Goal: Task Accomplishment & Management: Manage account settings

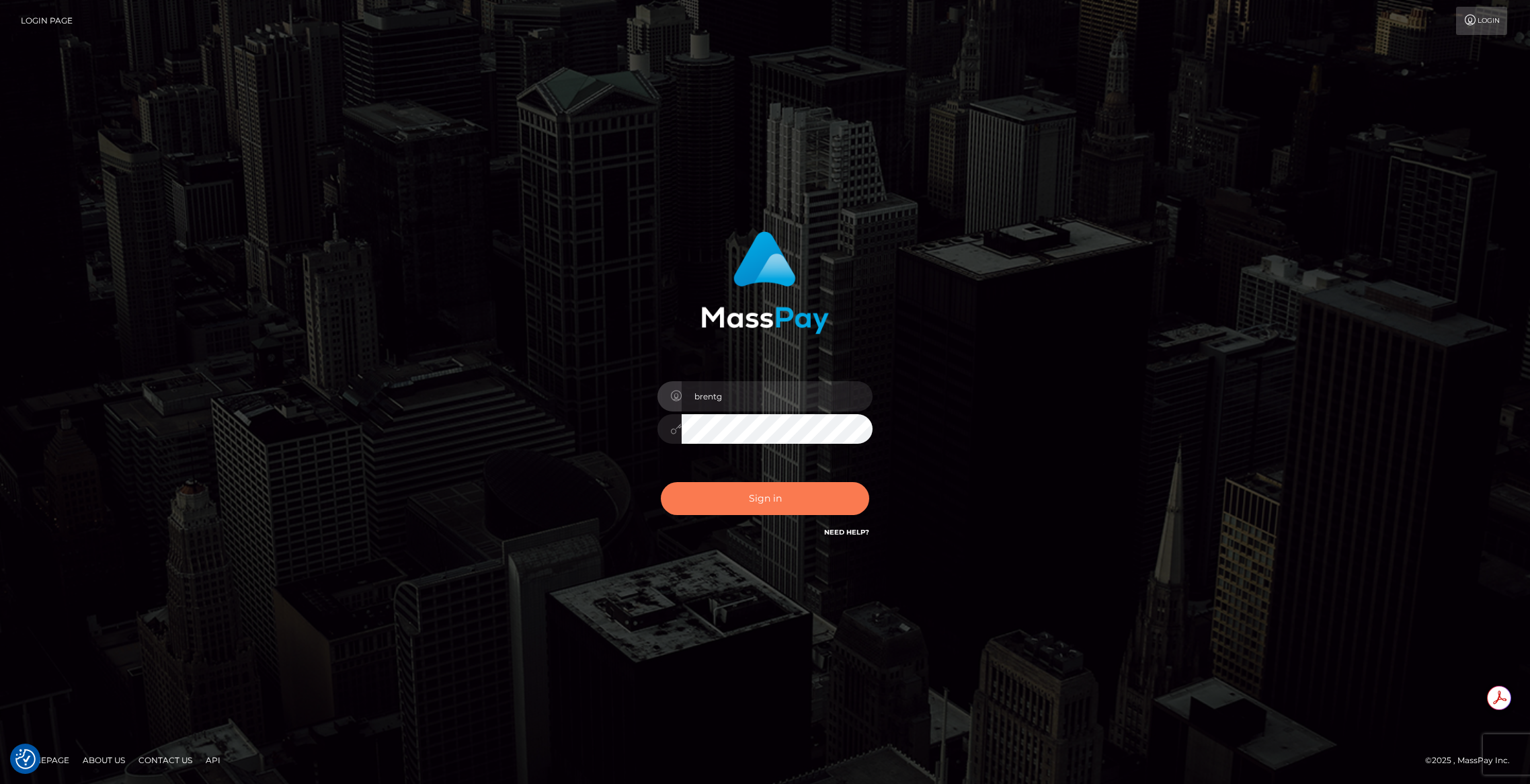
click at [714, 485] on button "Sign in" at bounding box center [765, 498] width 209 height 33
type input "brentg"
click at [773, 500] on button "Sign in" at bounding box center [765, 498] width 209 height 33
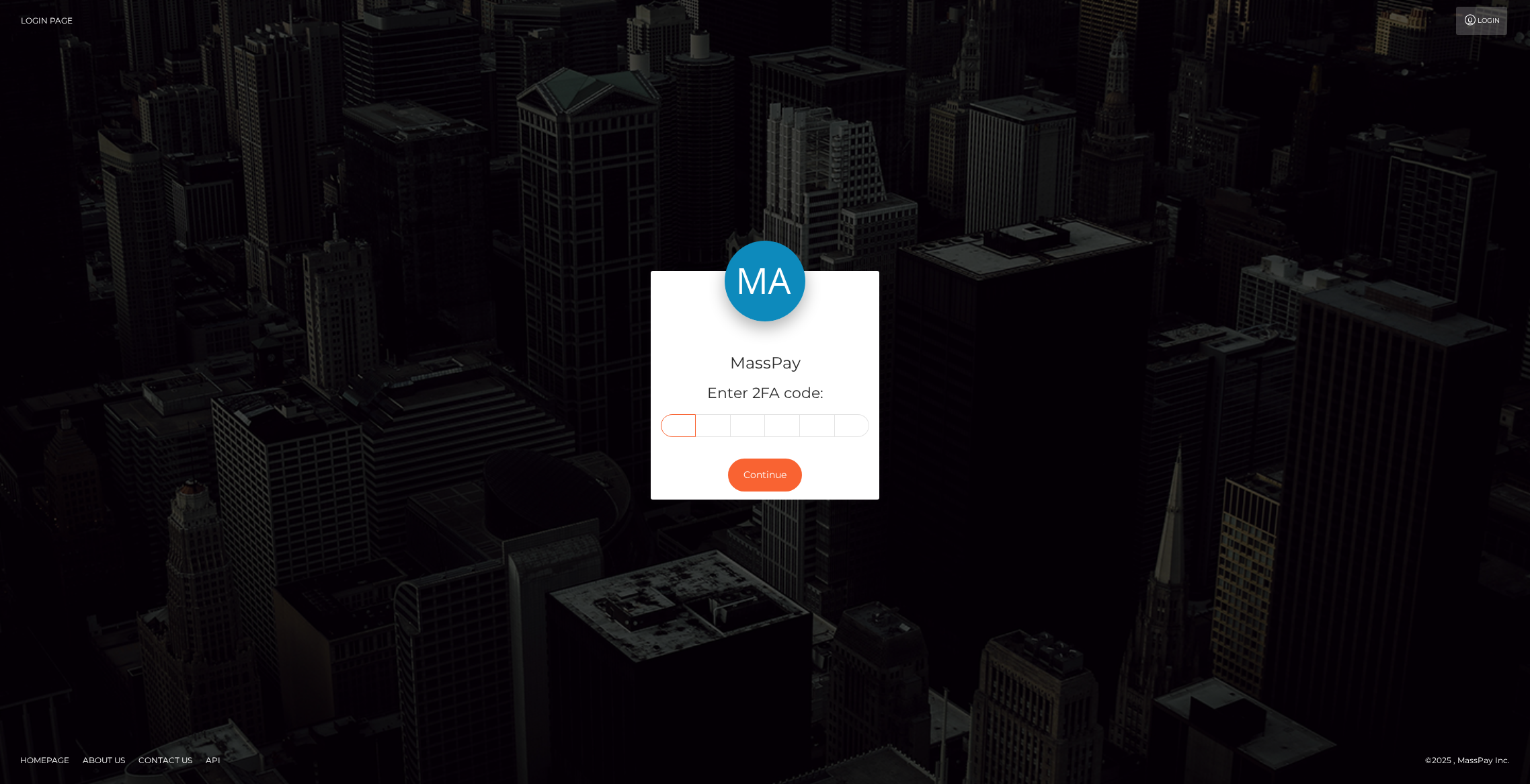
paste input "0"
type input "0"
type input "6"
type input "5"
type input "6"
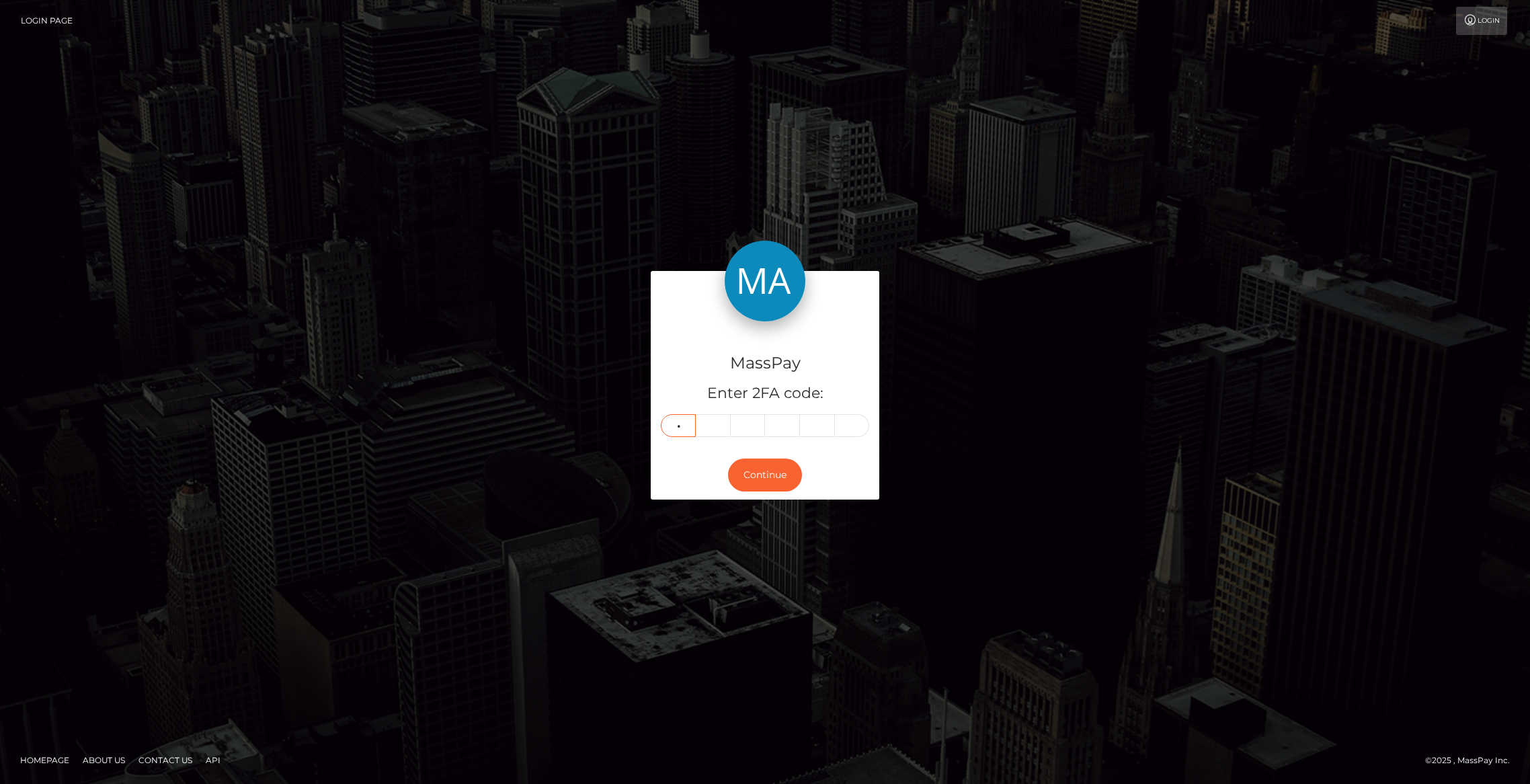
type input "0"
type input "6"
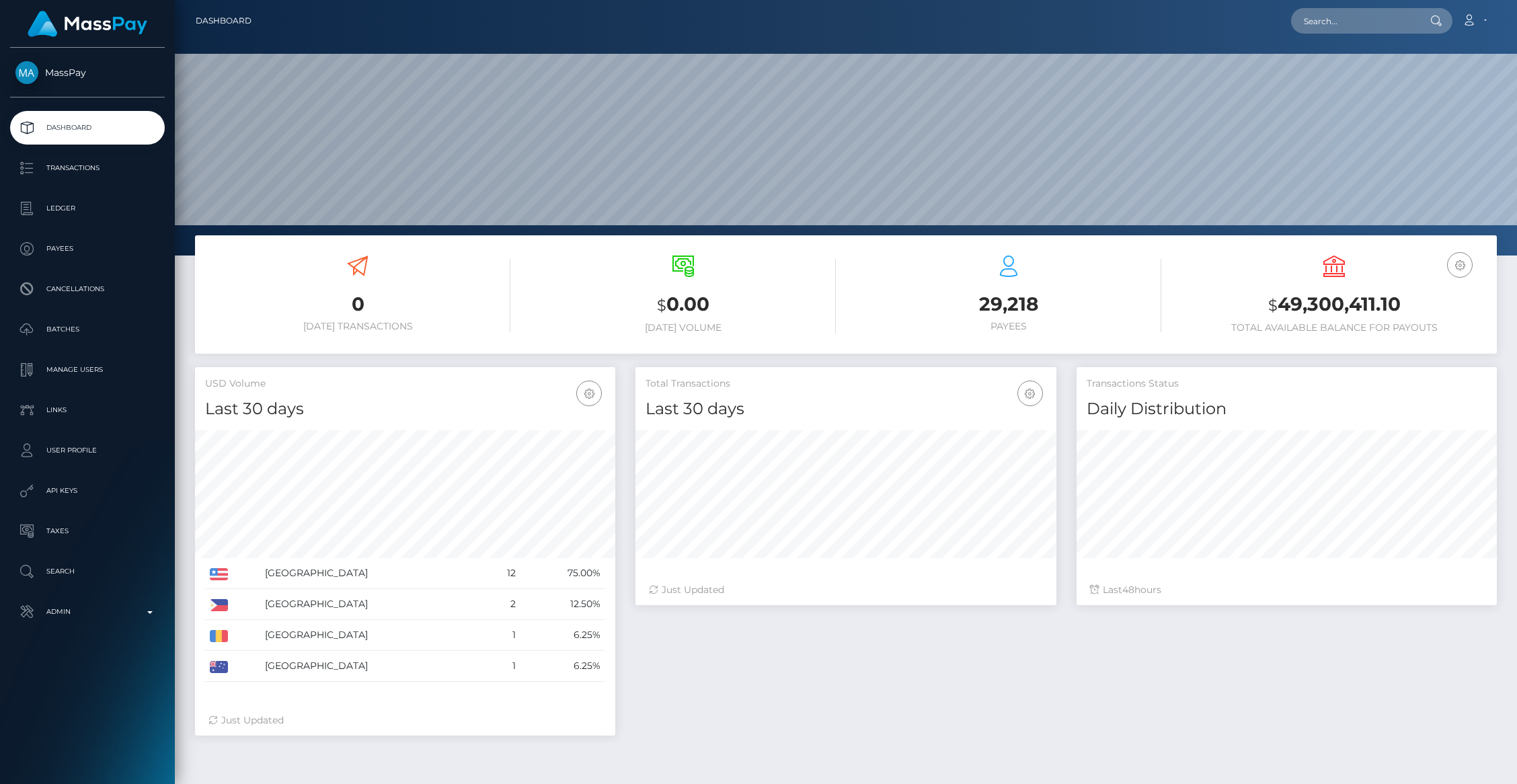
scroll to position [238, 421]
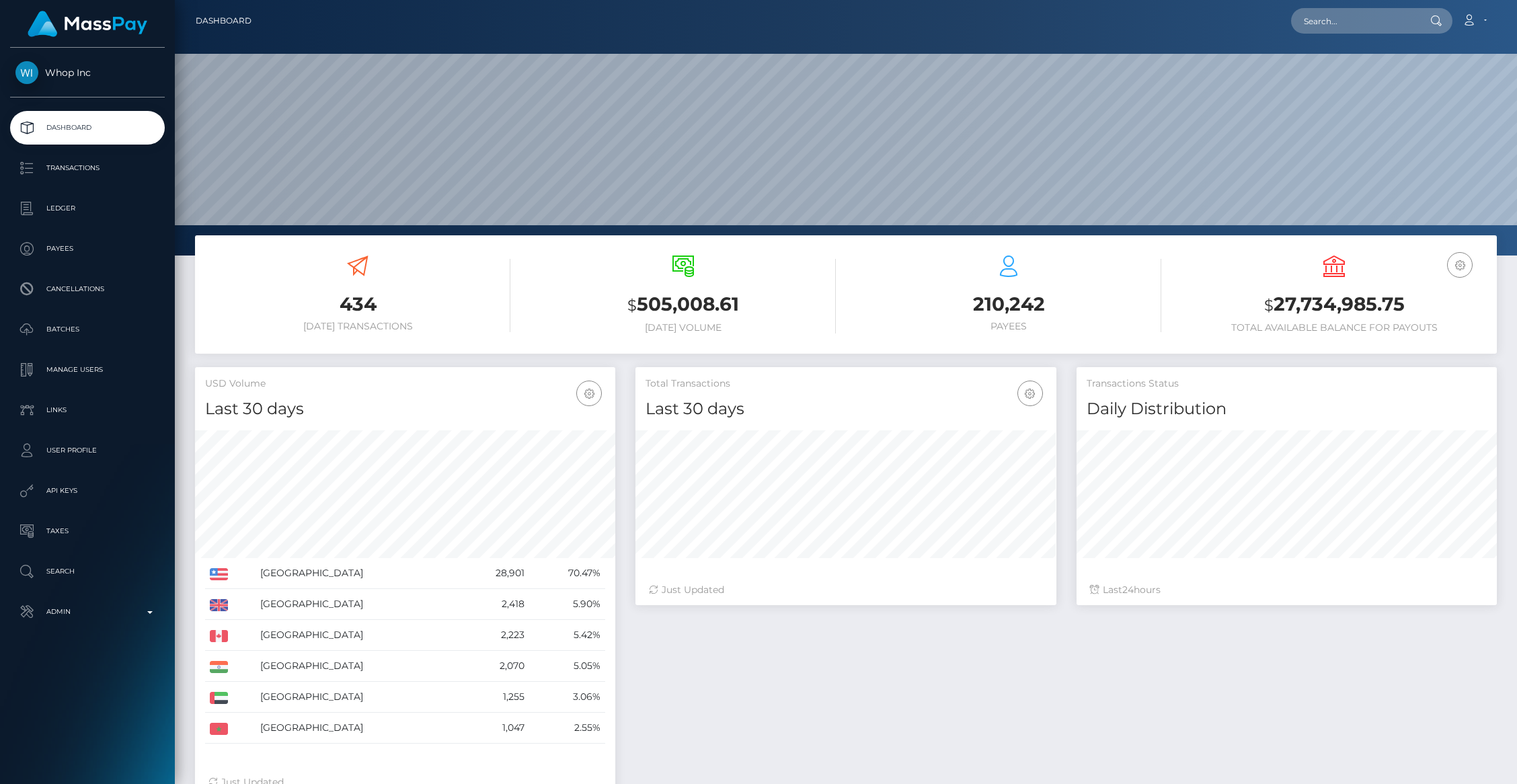
scroll to position [238, 421]
click at [77, 491] on p "API Keys" at bounding box center [88, 490] width 144 height 20
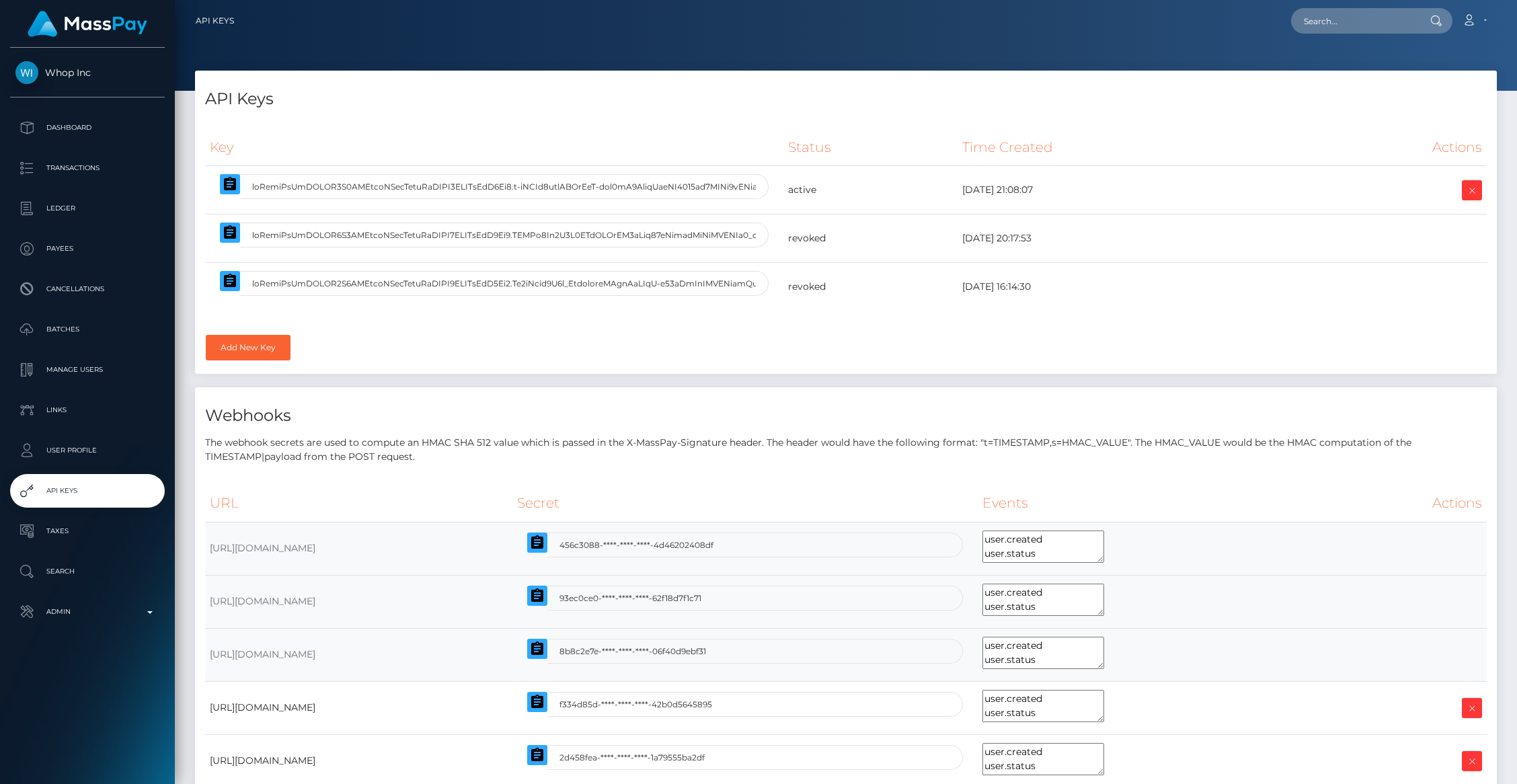
select select
click at [224, 191] on icon "button" at bounding box center [229, 183] width 16 height 16
click at [1313, 26] on input "text" at bounding box center [1353, 21] width 126 height 26
paste input "pout_ckuOU3BKjuGGd"
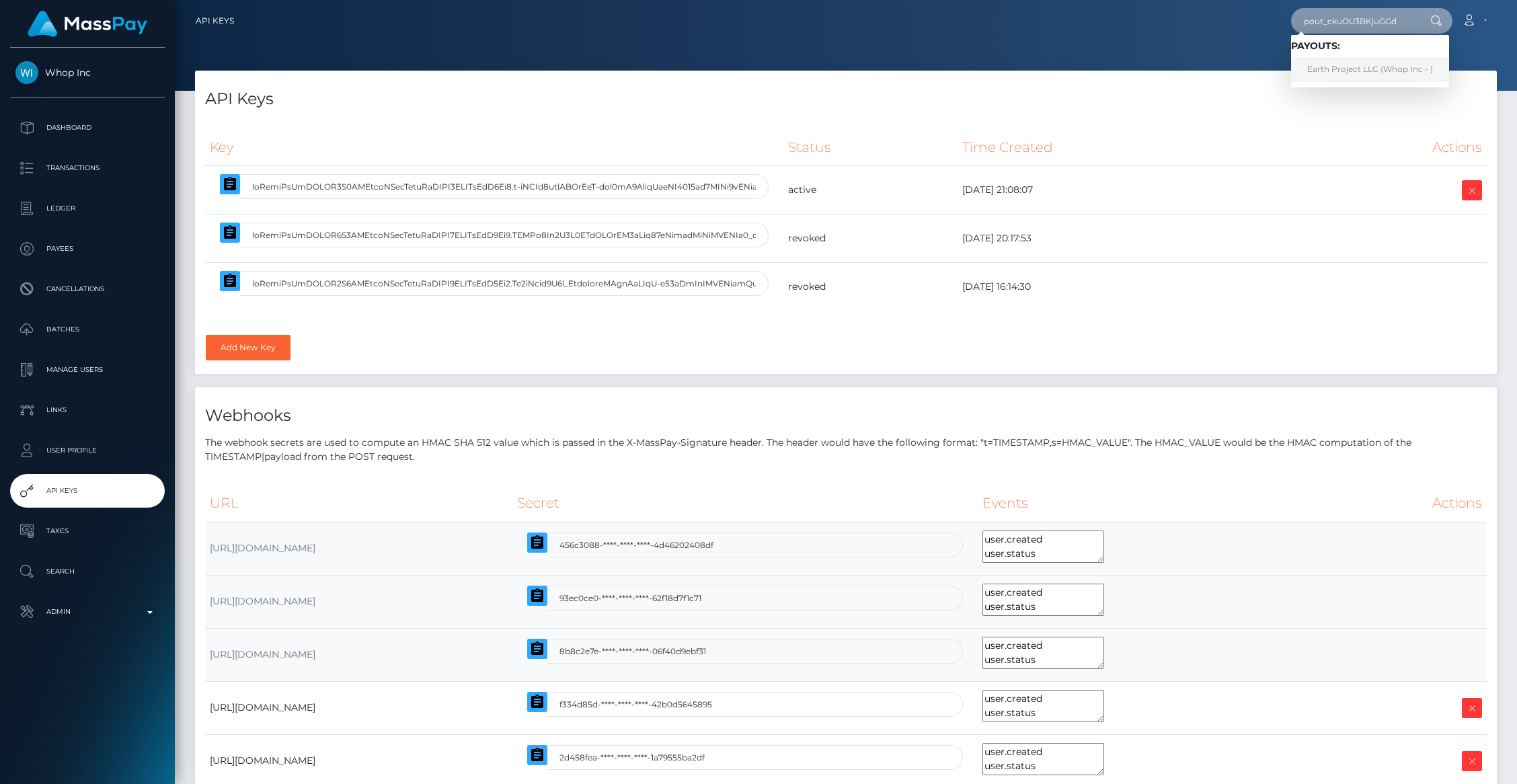
type input "pout_ckuOU3BKjuGGd"
click at [1367, 73] on link "Earth Project LLC (Whop Inc - )" at bounding box center [1369, 69] width 158 height 25
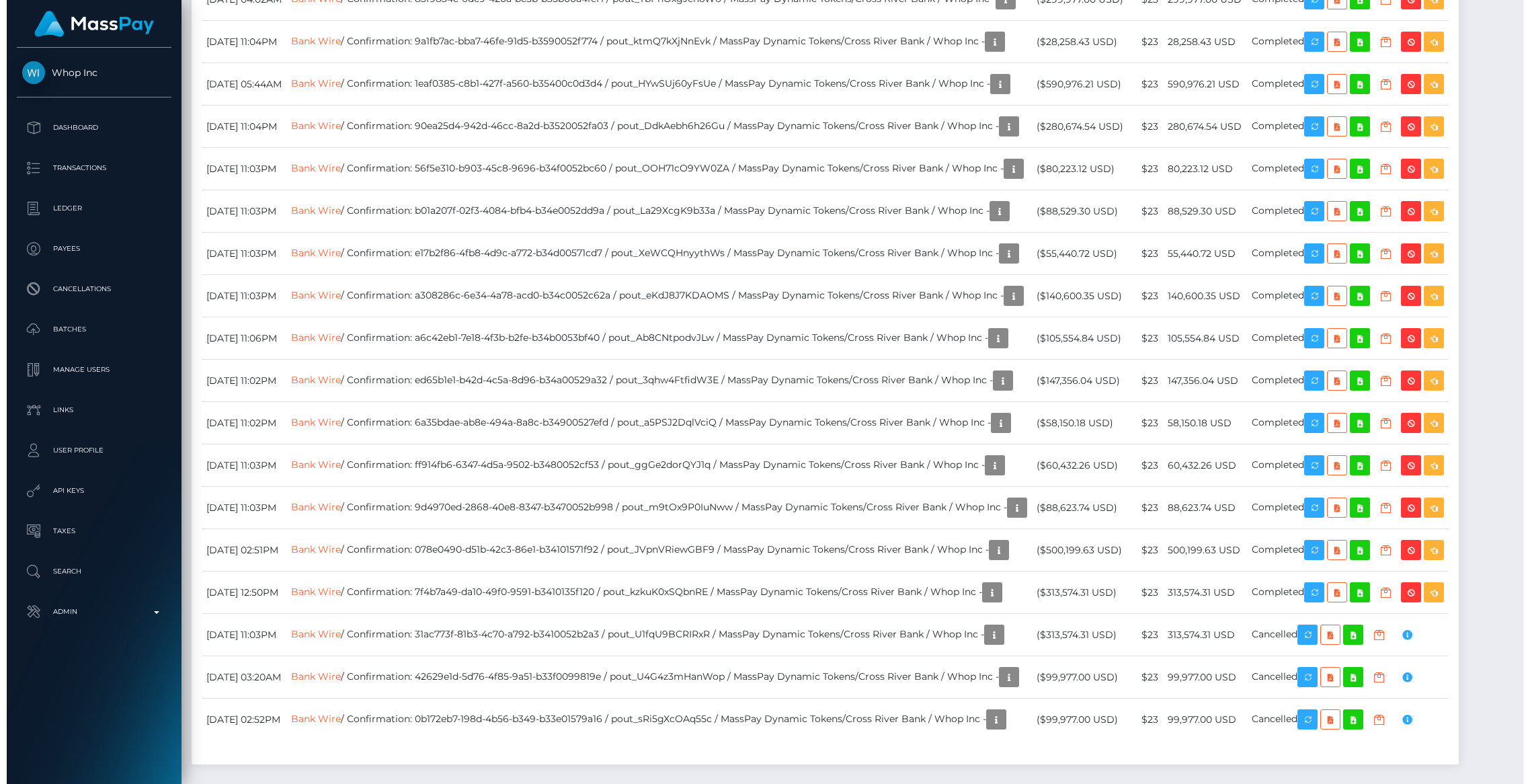
scroll to position [2233, 0]
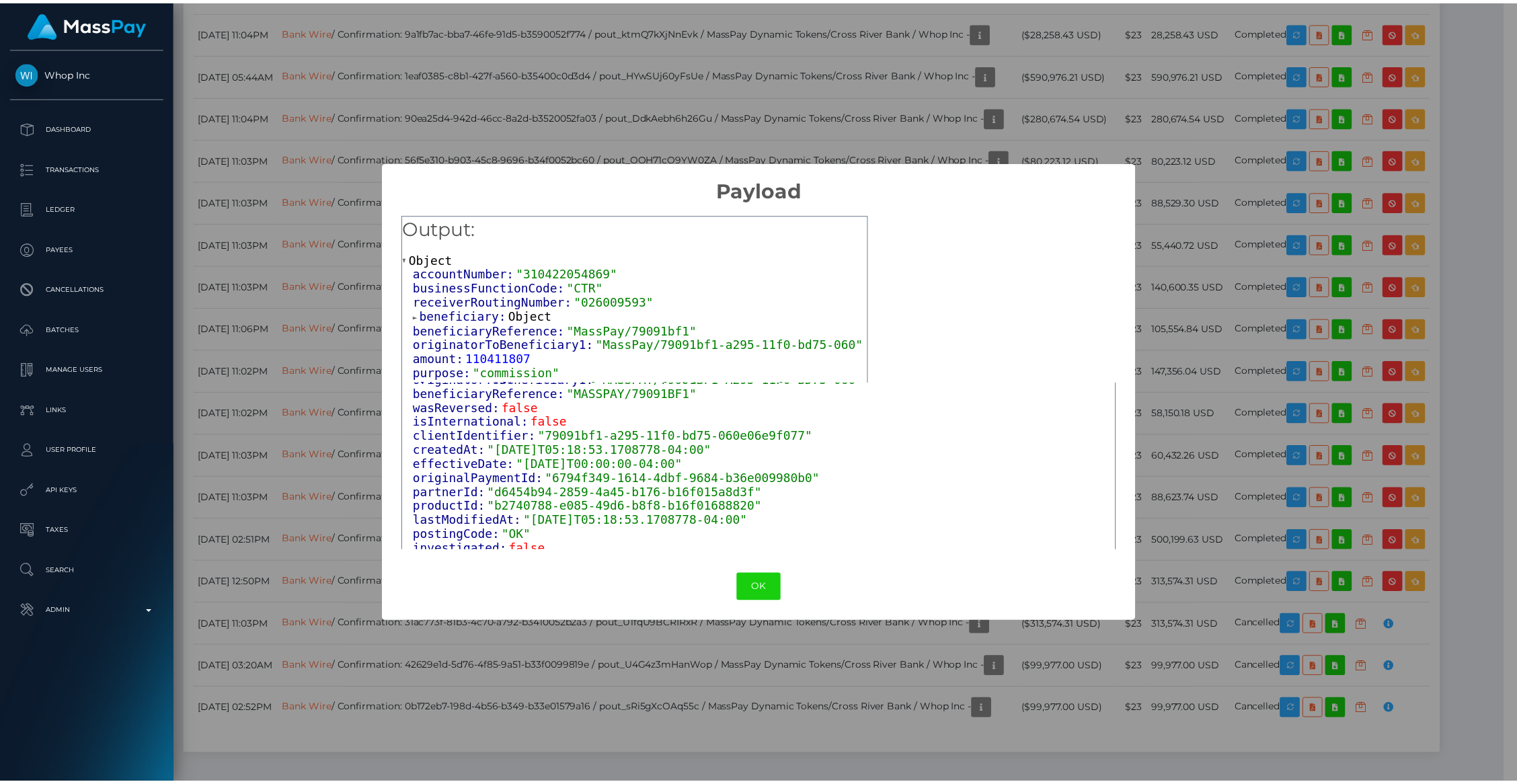
scroll to position [460, 0]
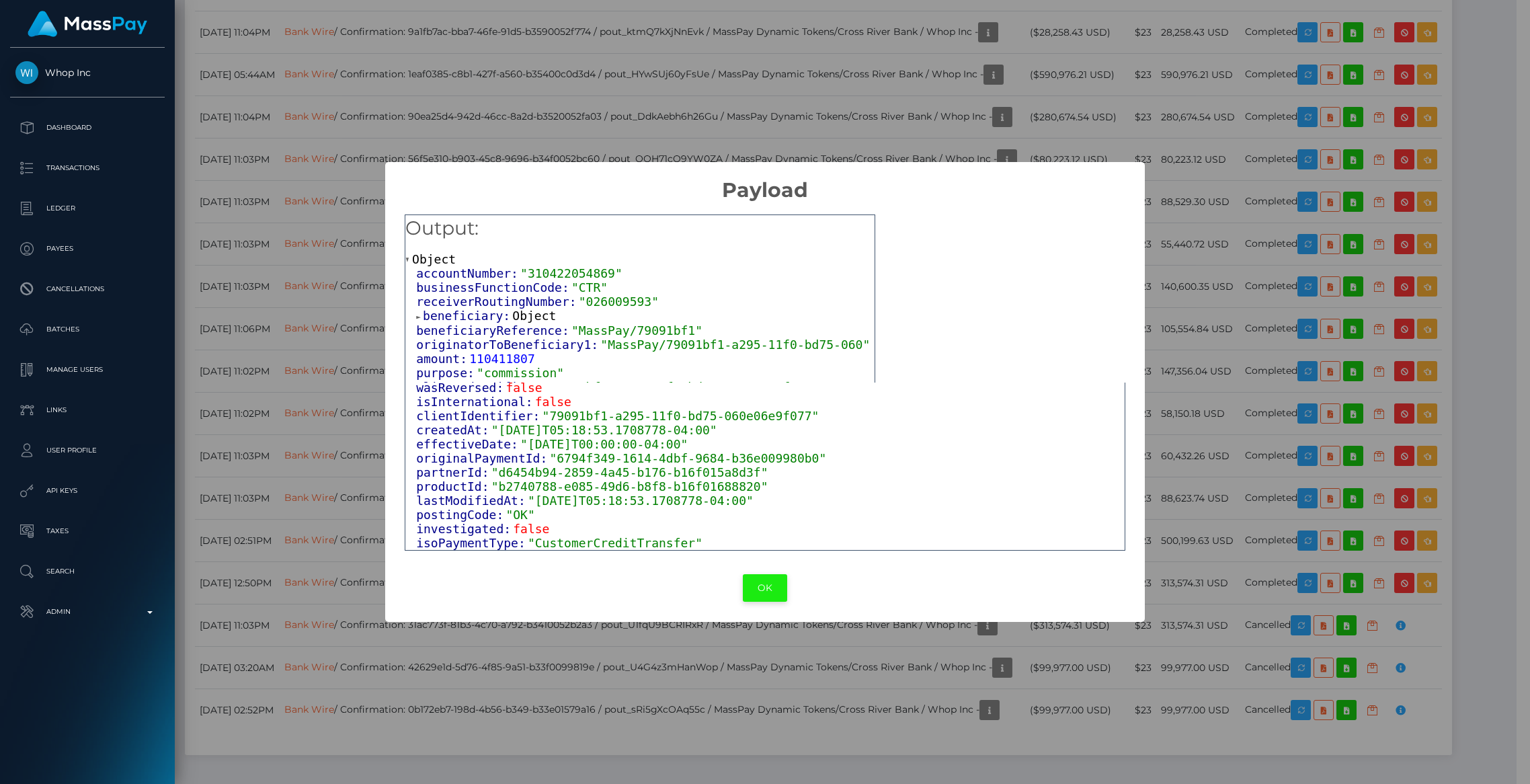
click at [761, 585] on button "OK" at bounding box center [764, 587] width 44 height 28
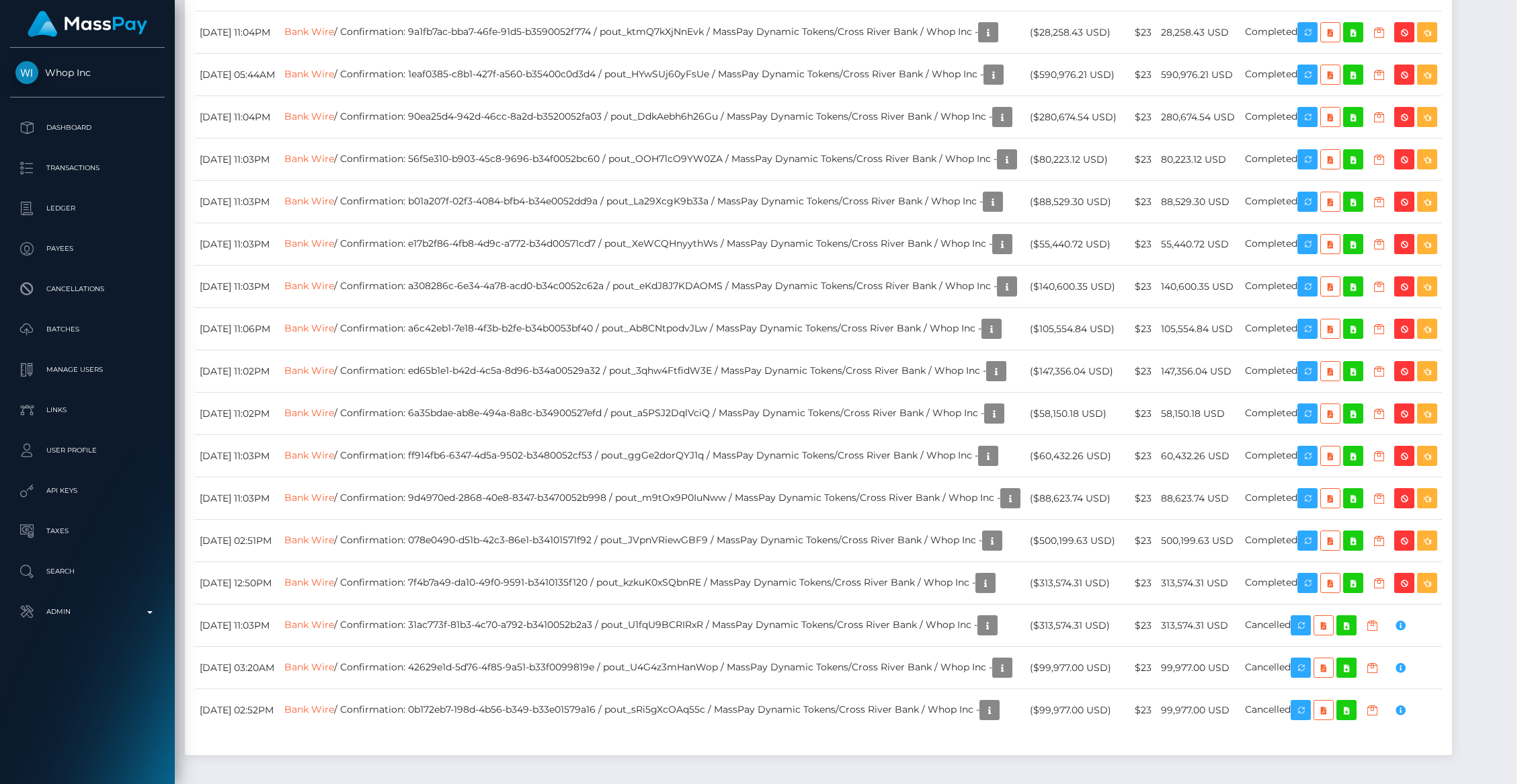
scroll to position [671875, 671776]
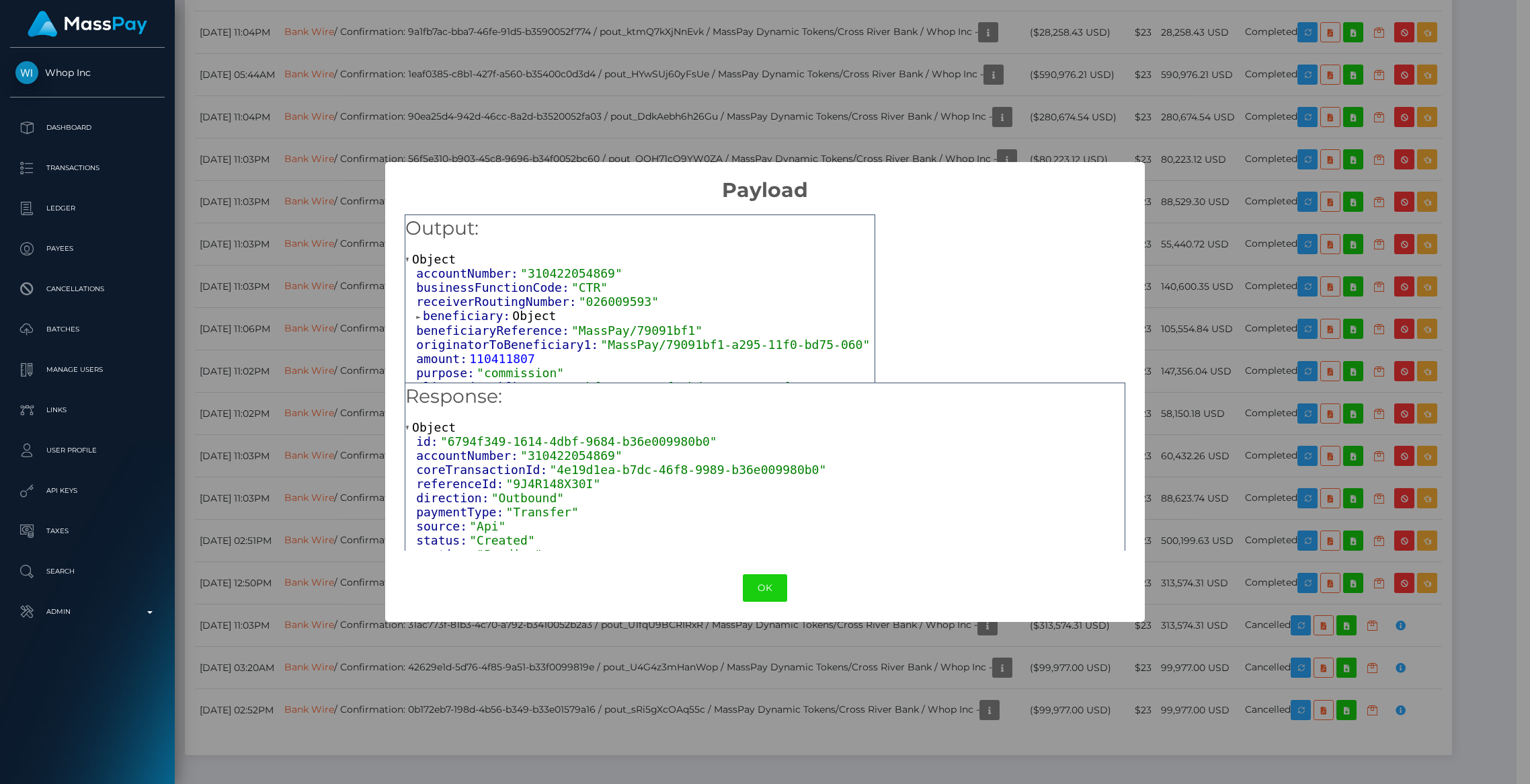
click at [447, 314] on span "beneficiary:" at bounding box center [467, 315] width 89 height 14
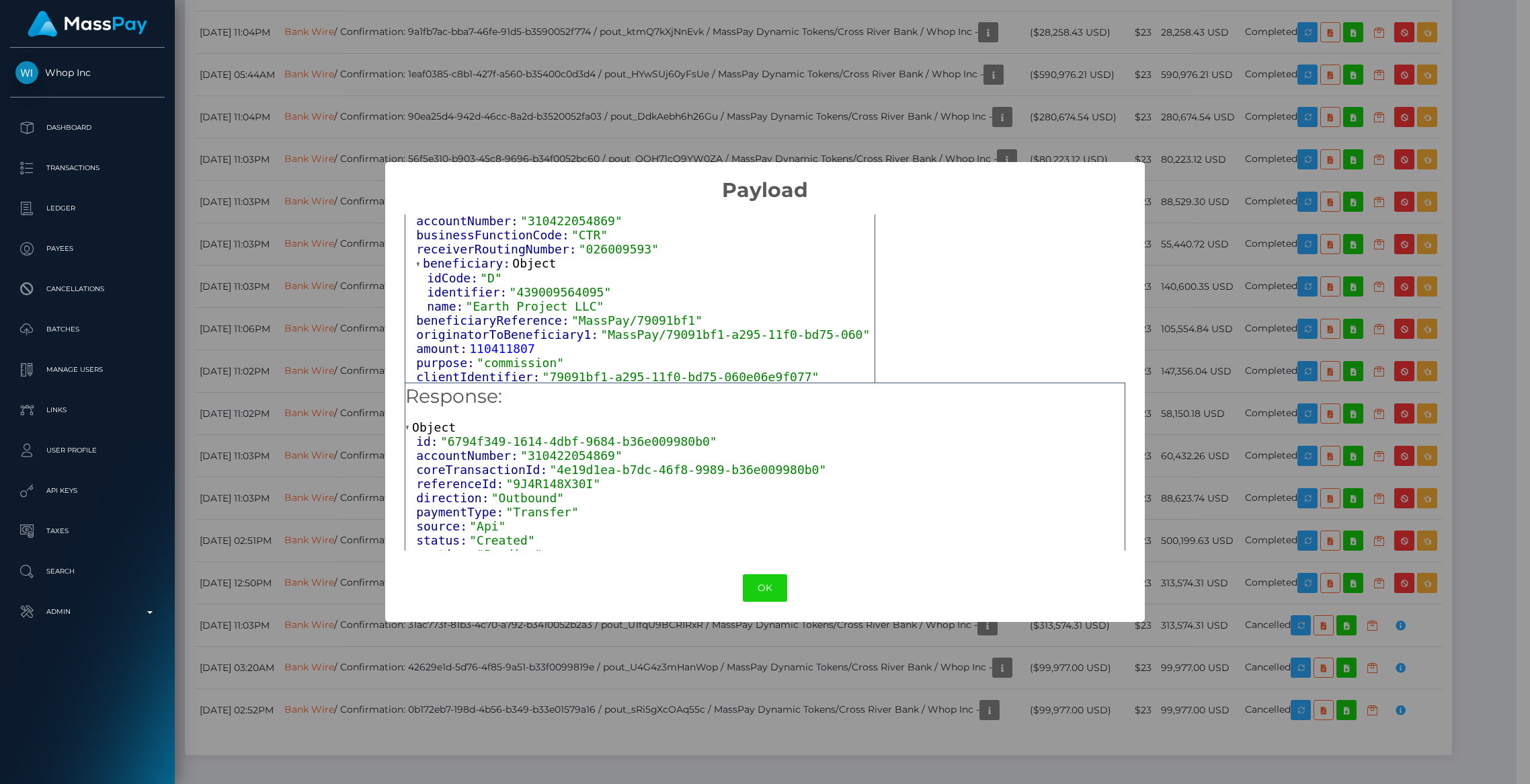
scroll to position [71, 0]
click at [520, 346] on span "110411807" at bounding box center [501, 346] width 66 height 14
copy span "110411807"
click at [525, 297] on span ""Earth Project LLC"" at bounding box center [535, 304] width 138 height 14
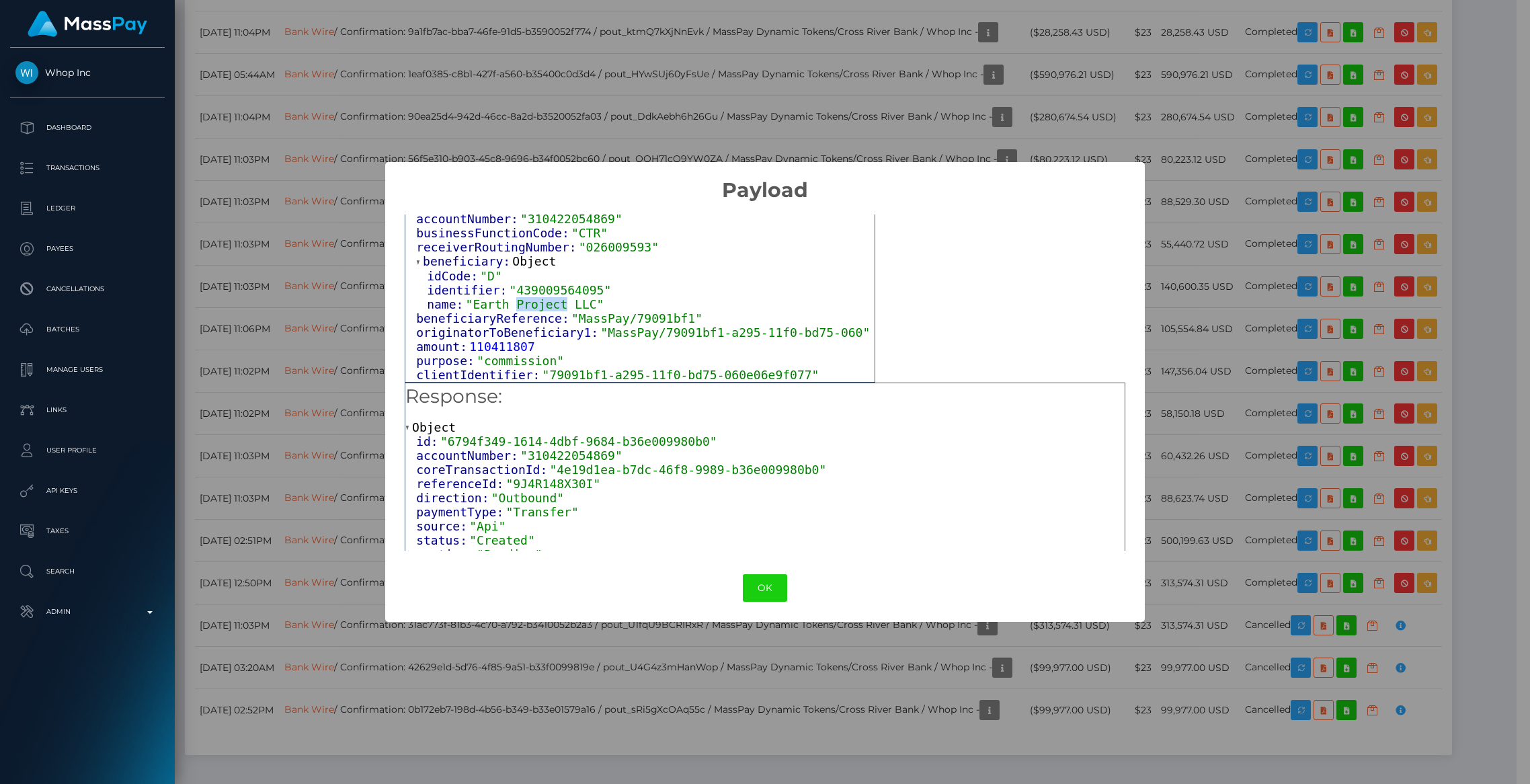
click at [525, 297] on span ""Earth Project LLC"" at bounding box center [535, 304] width 138 height 14
click at [531, 297] on span ""Earth Project LLC"" at bounding box center [535, 304] width 138 height 14
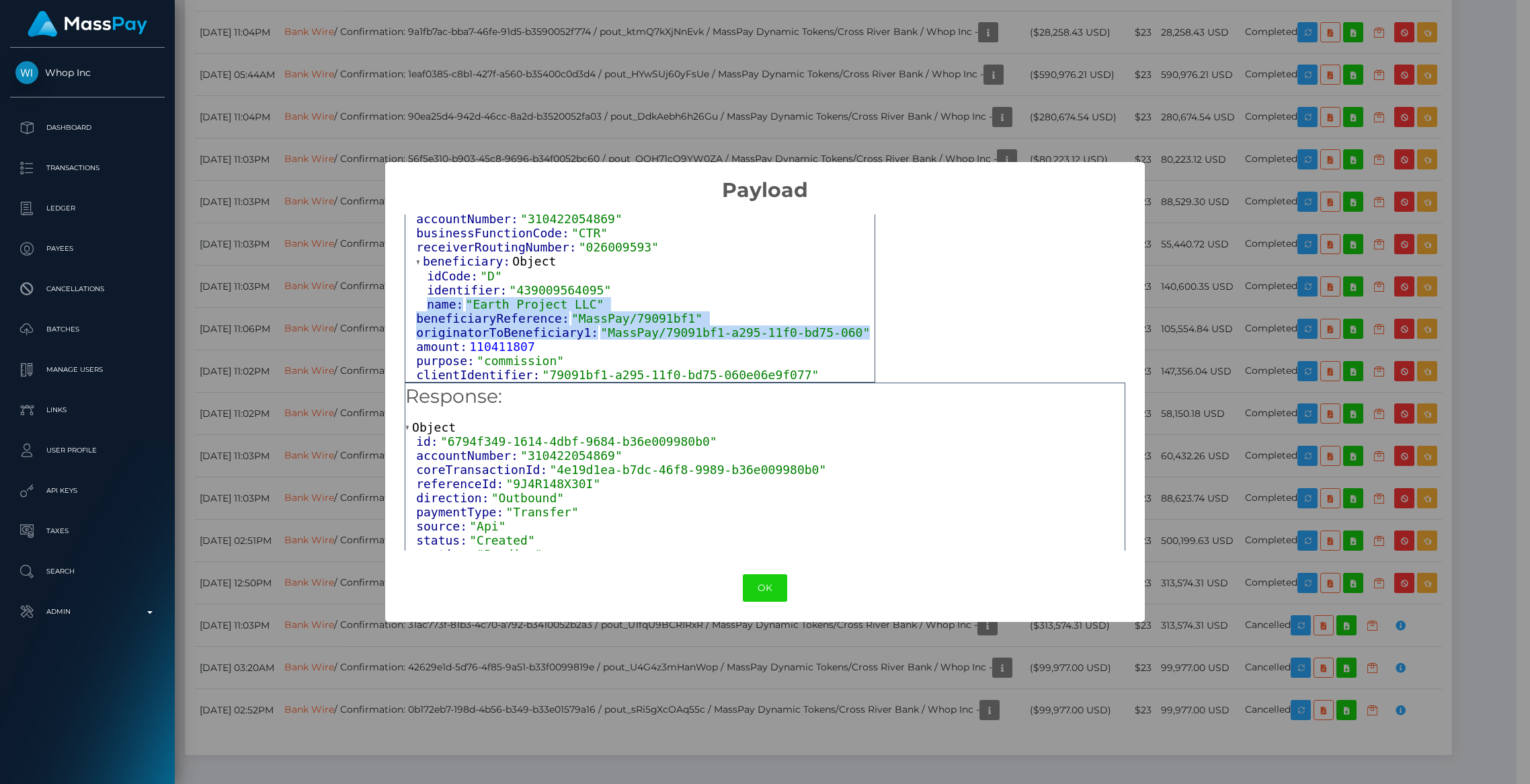
drag, startPoint x: 697, startPoint y: 336, endPoint x: 409, endPoint y: 295, distance: 290.9
click at [409, 295] on div "accountNumber: "310422054869" businessFunctionCode: "CTR" receiverRoutingNumber…" at bounding box center [640, 297] width 469 height 170
copy div "name: "Earth Project LLC" beneficiaryReference: "MassPay/79091bf1" originatorTo…"
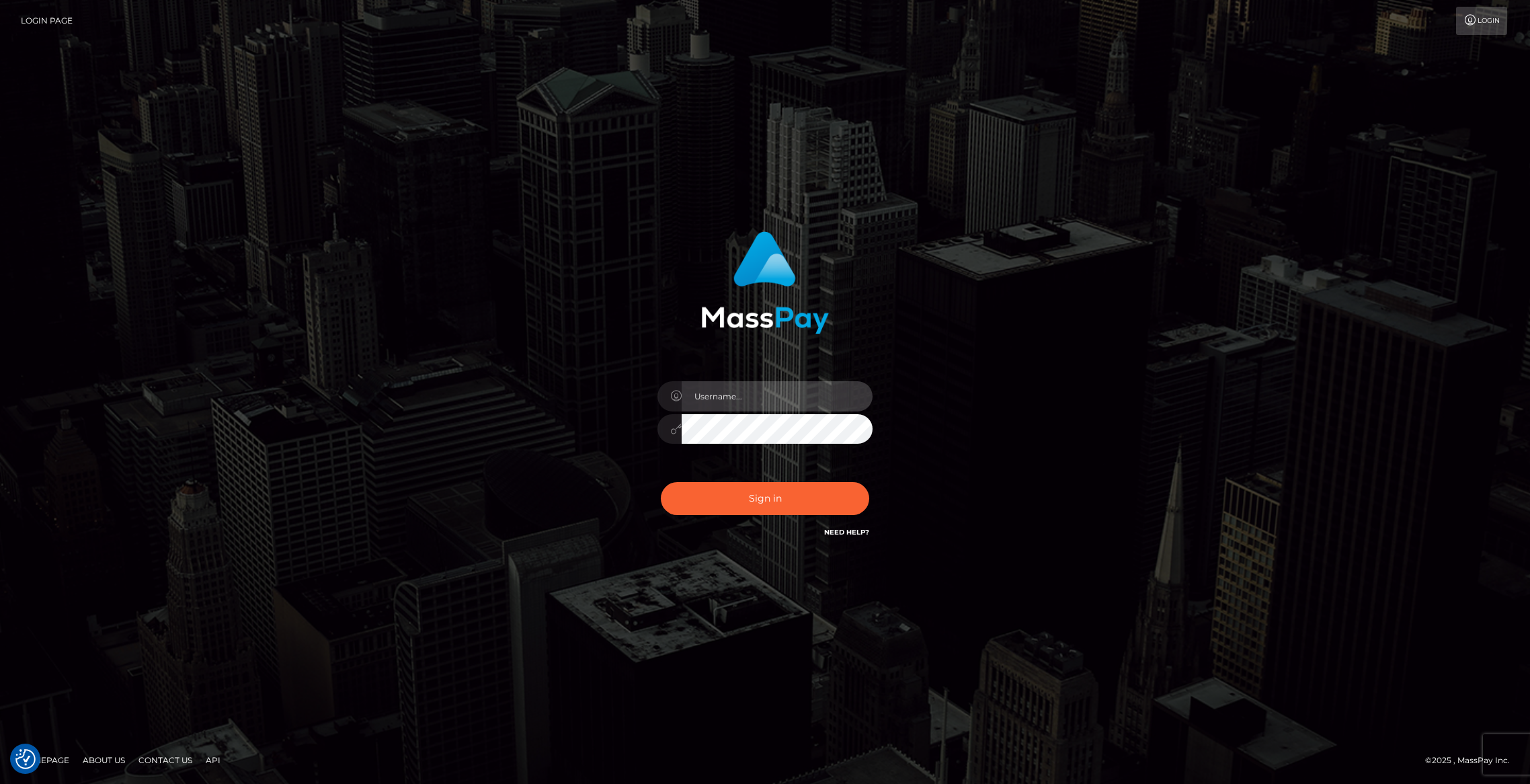
type input "brentg"
click at [768, 486] on button "Sign in" at bounding box center [765, 498] width 209 height 33
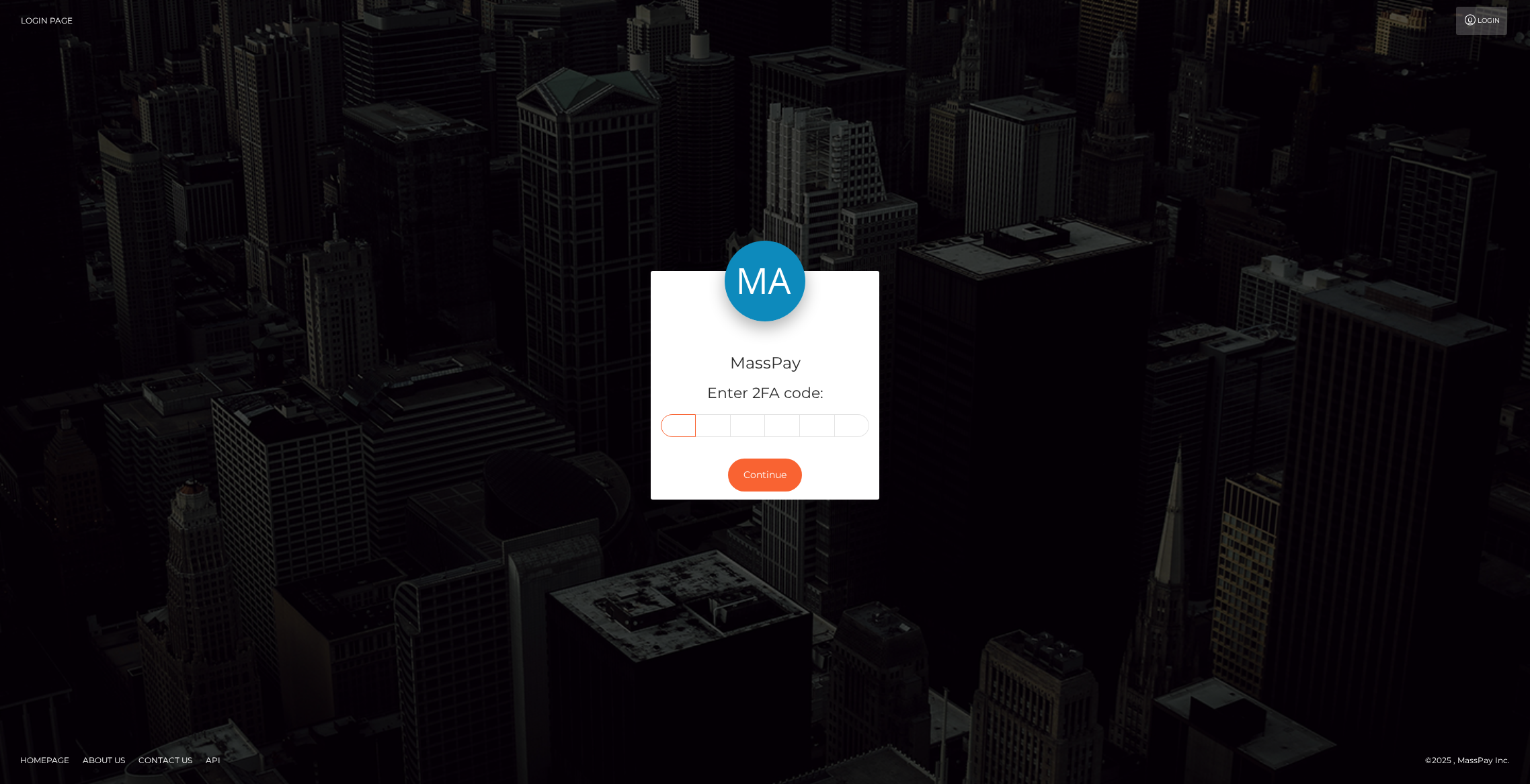
paste input "3"
type input "3"
type input "6"
type input "0"
type input "6"
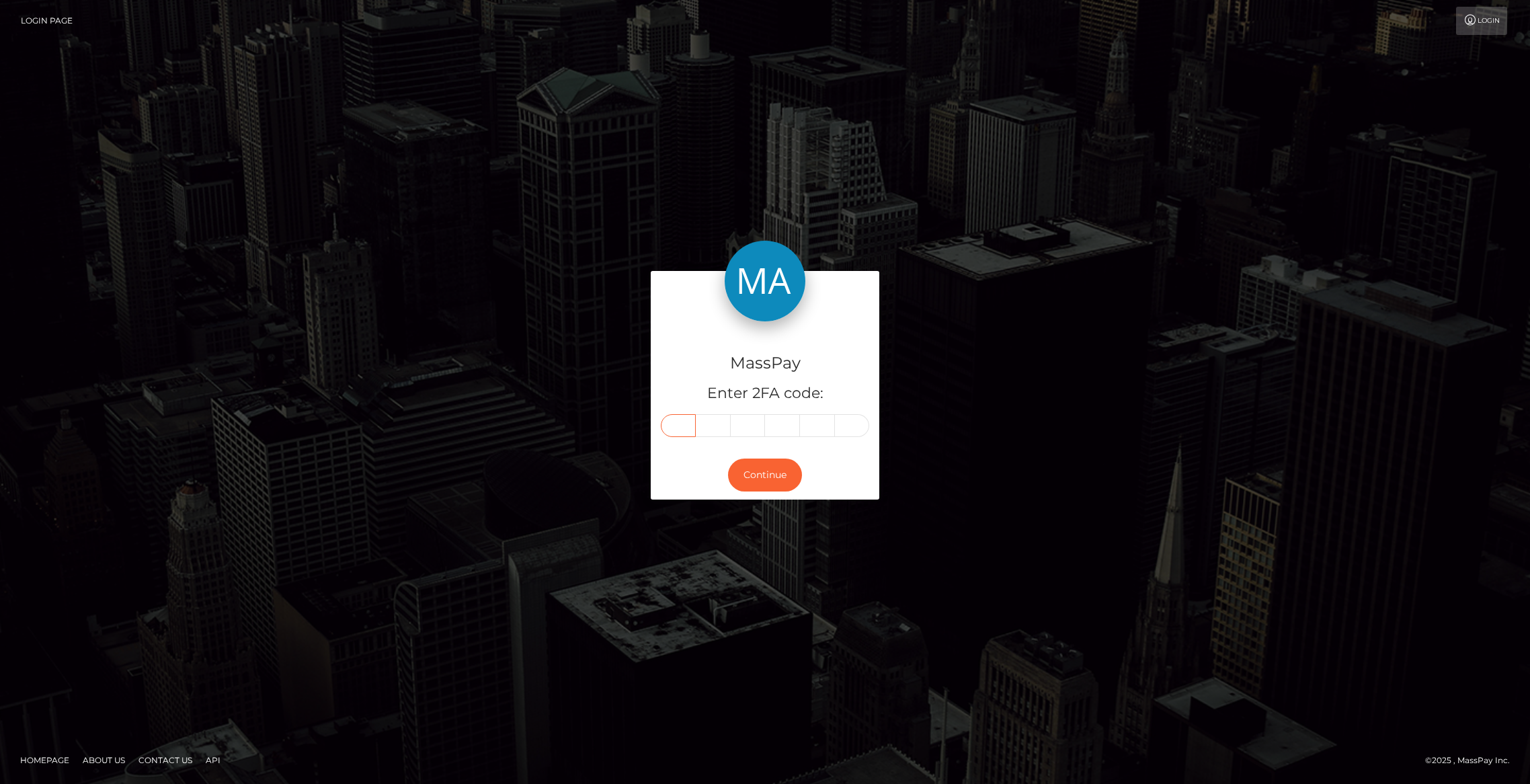
type input "0"
type input "5"
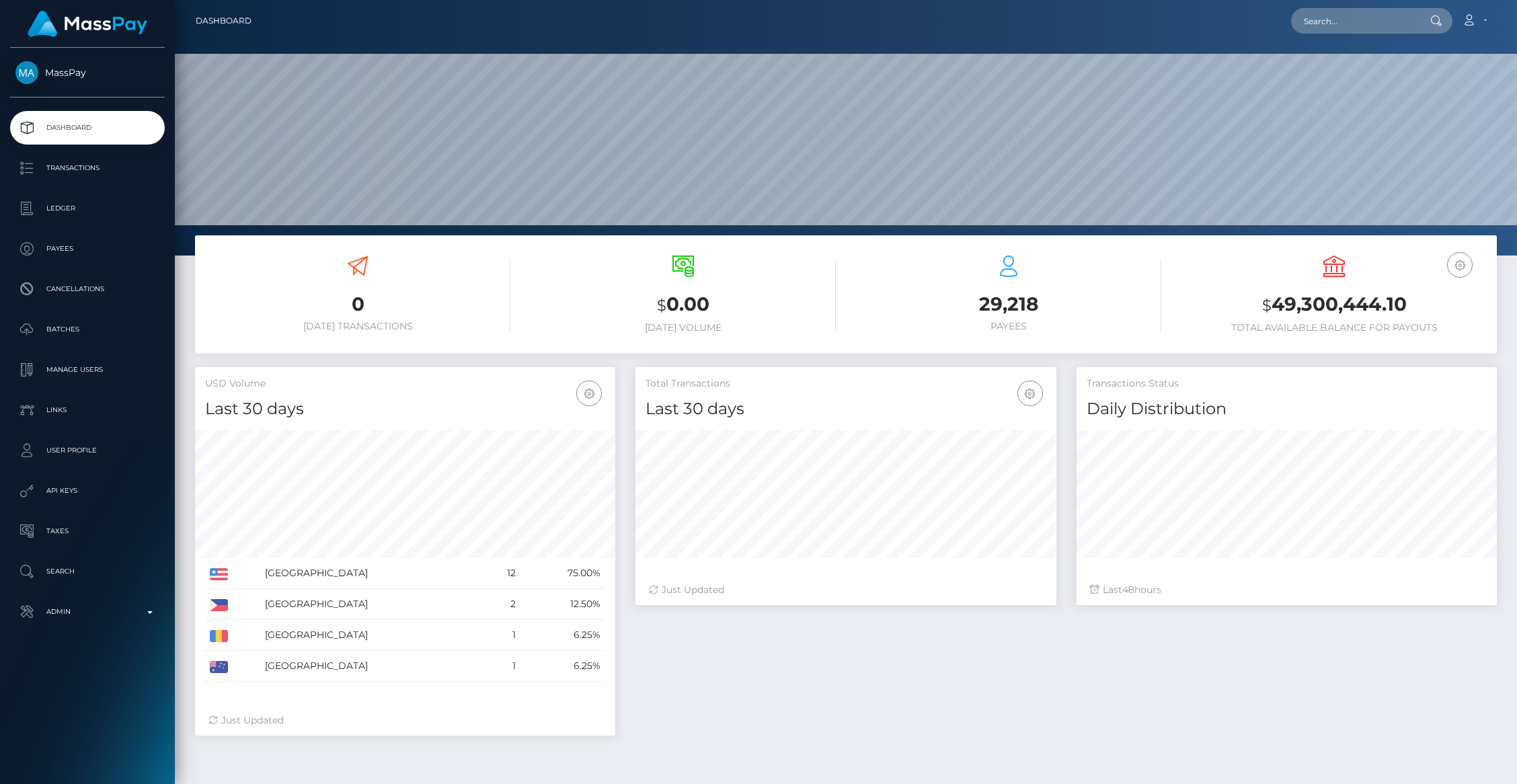
scroll to position [238, 421]
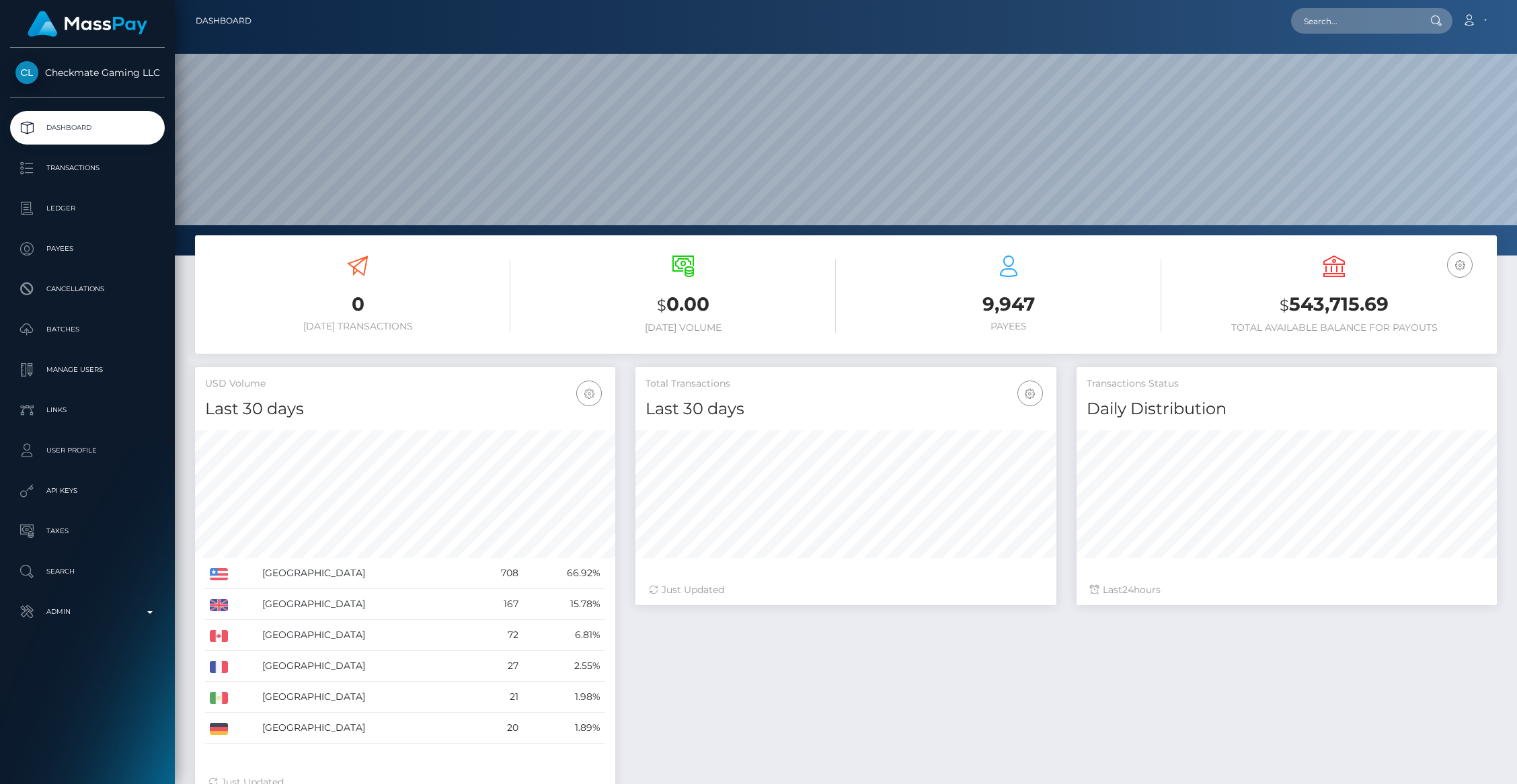
scroll to position [238, 421]
click at [58, 245] on p "Payees" at bounding box center [88, 249] width 144 height 20
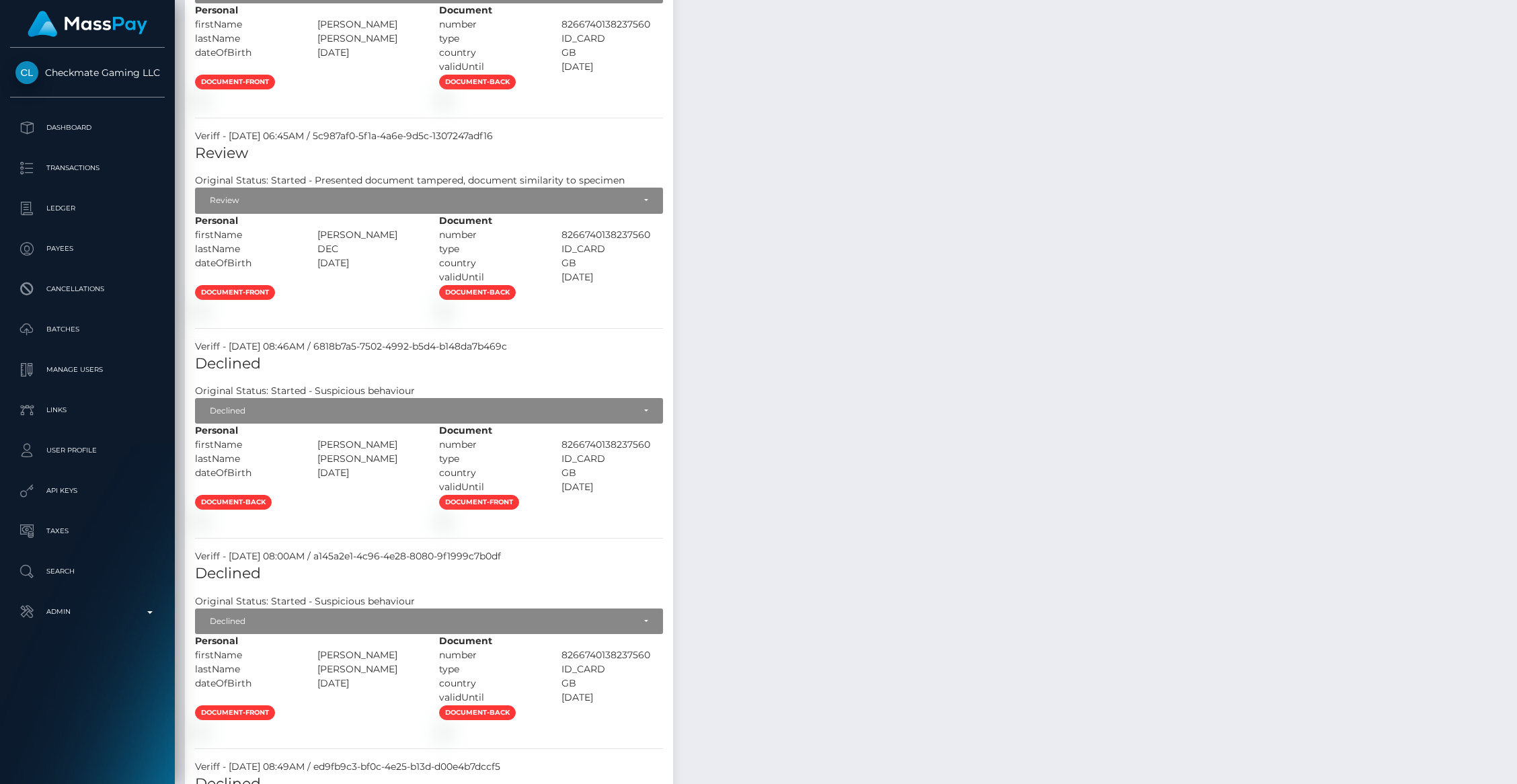
scroll to position [791, 0]
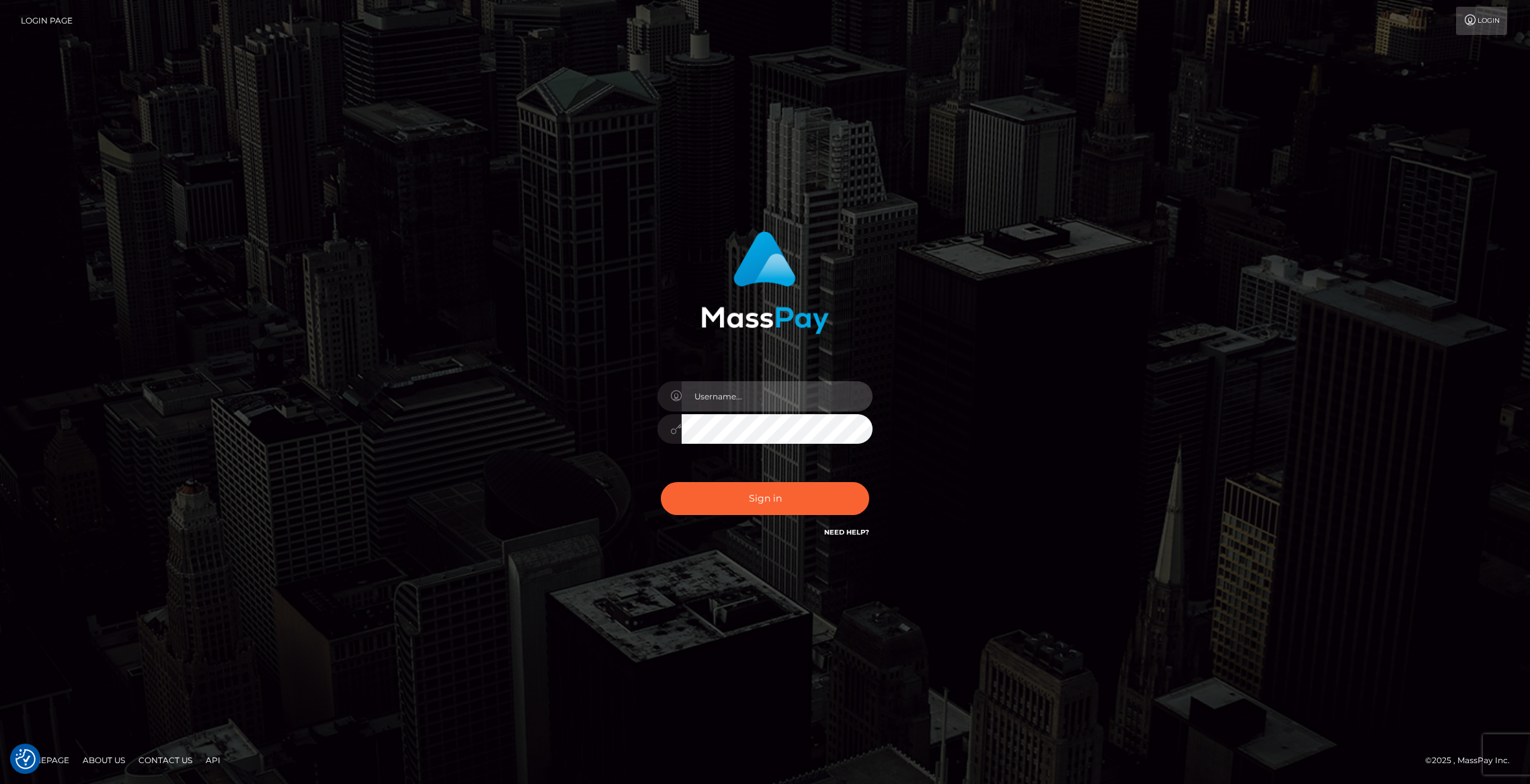
type input "brentg"
click at [790, 504] on button "Sign in" at bounding box center [765, 498] width 209 height 33
type input "brentg"
click at [770, 501] on button "Sign in" at bounding box center [765, 498] width 209 height 33
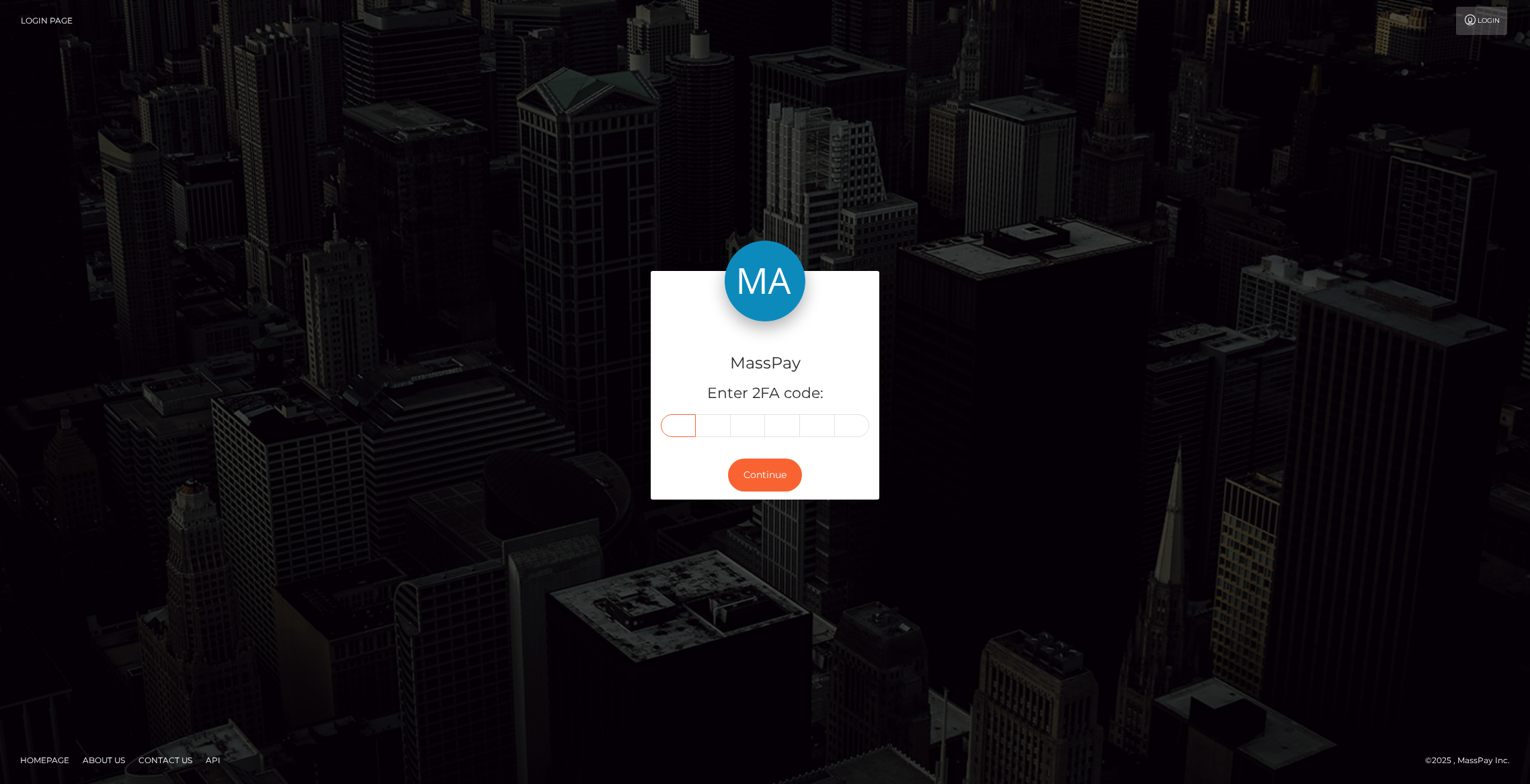
paste input "3"
type input "3"
type input "2"
type input "5"
type input "4"
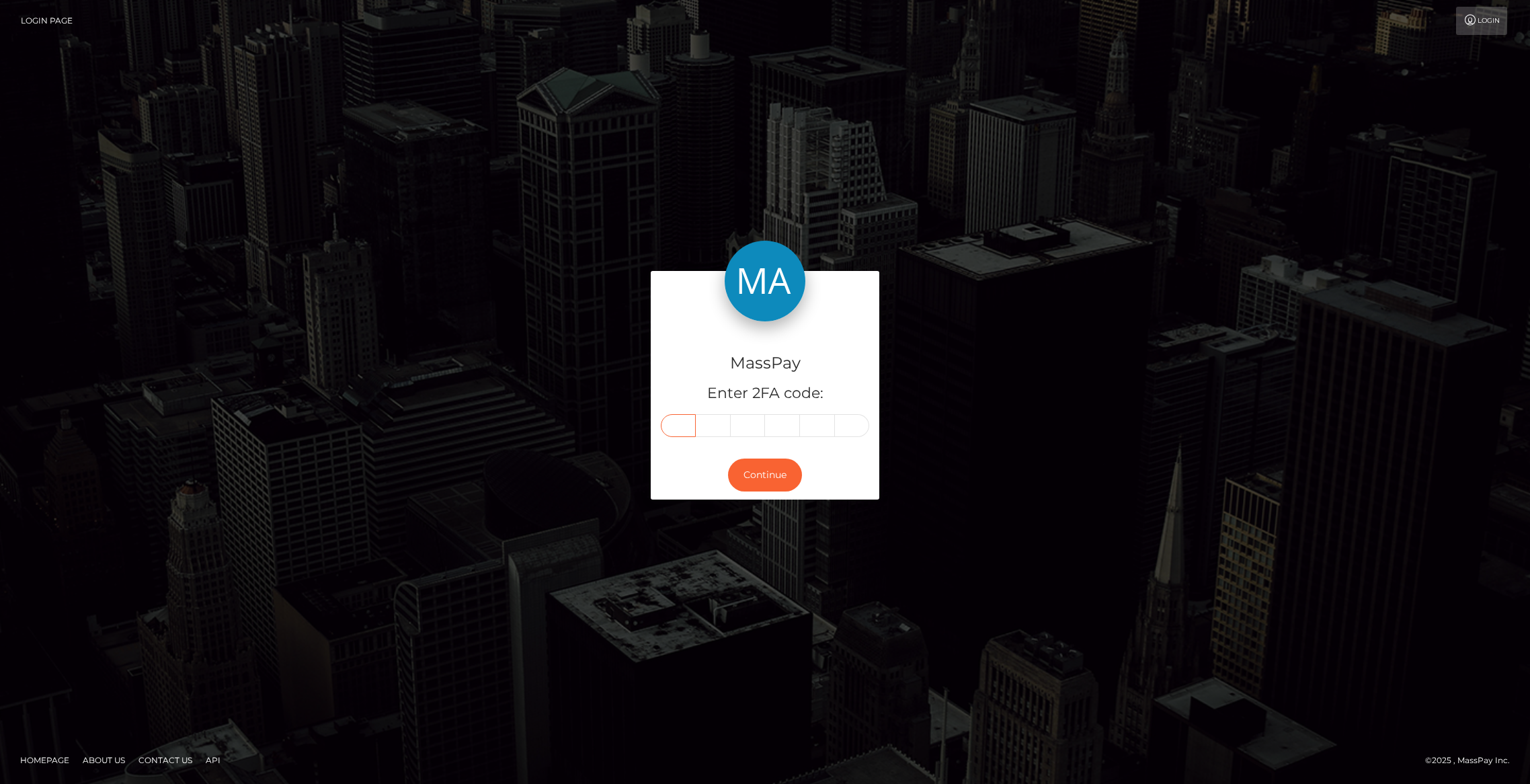
type input "1"
type input "8"
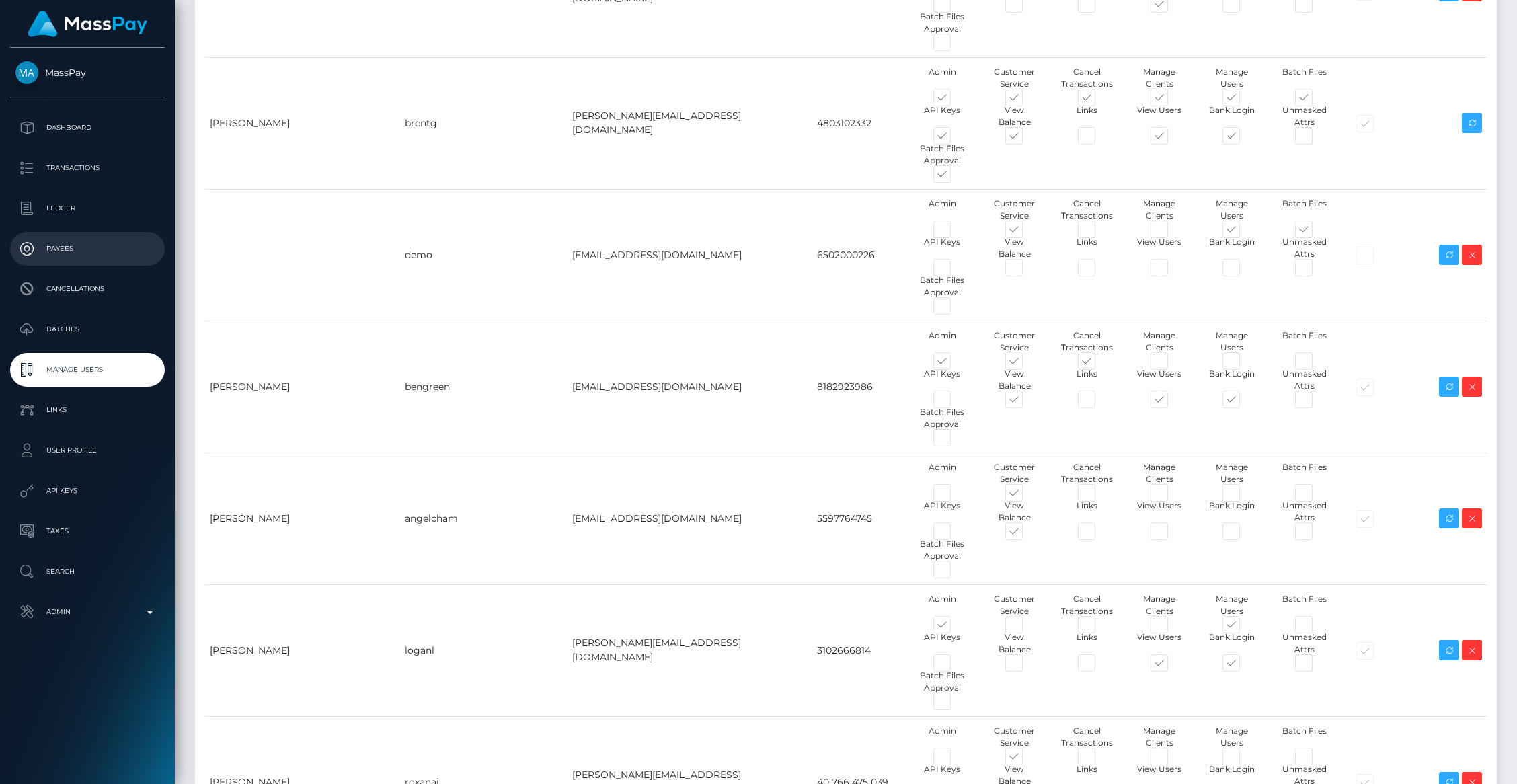
scroll to position [4458, 0]
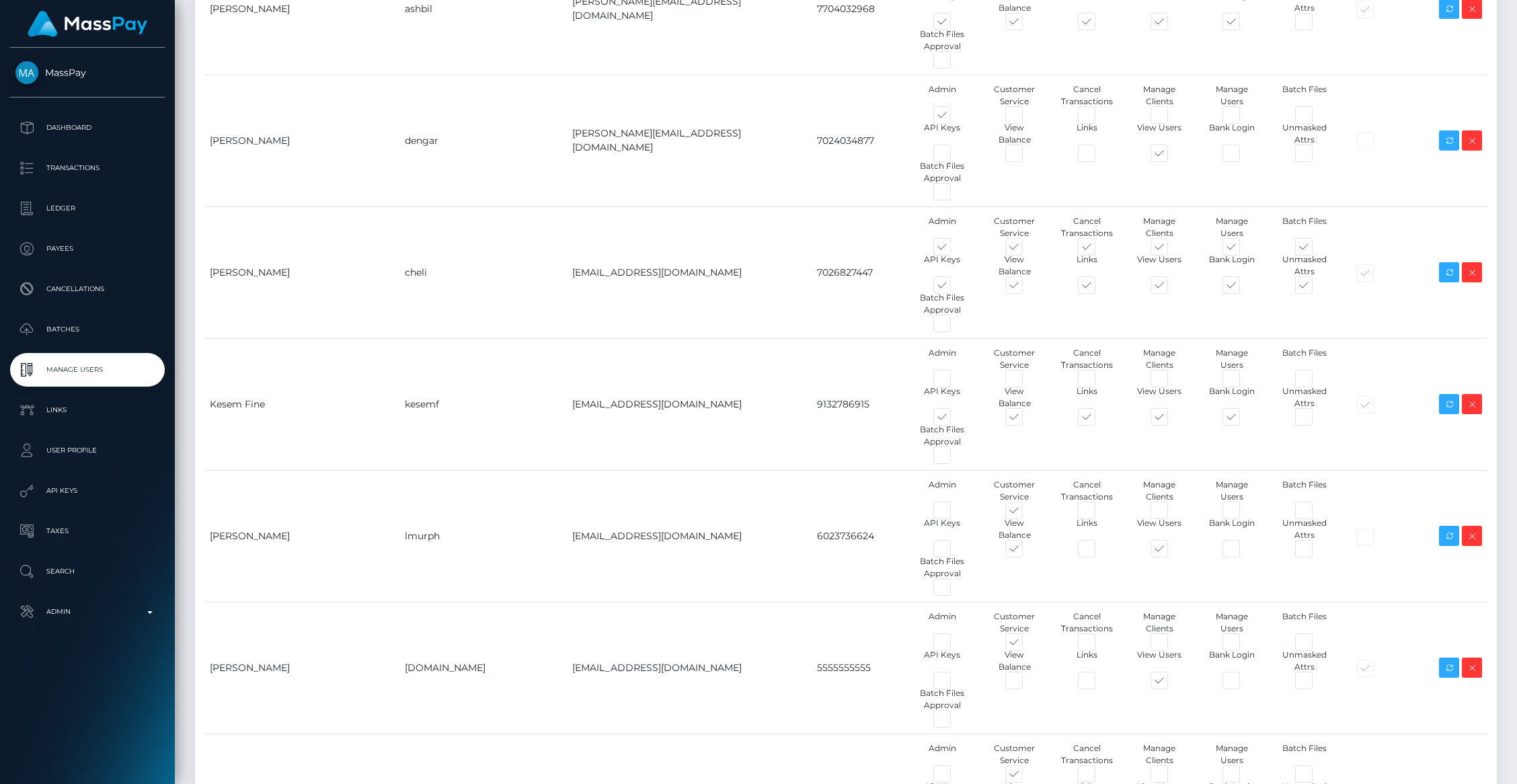
type input "[DOMAIN_NAME]"
type input "[EMAIL_ADDRESS][DOMAIN_NAME]"
type input "5555555555"
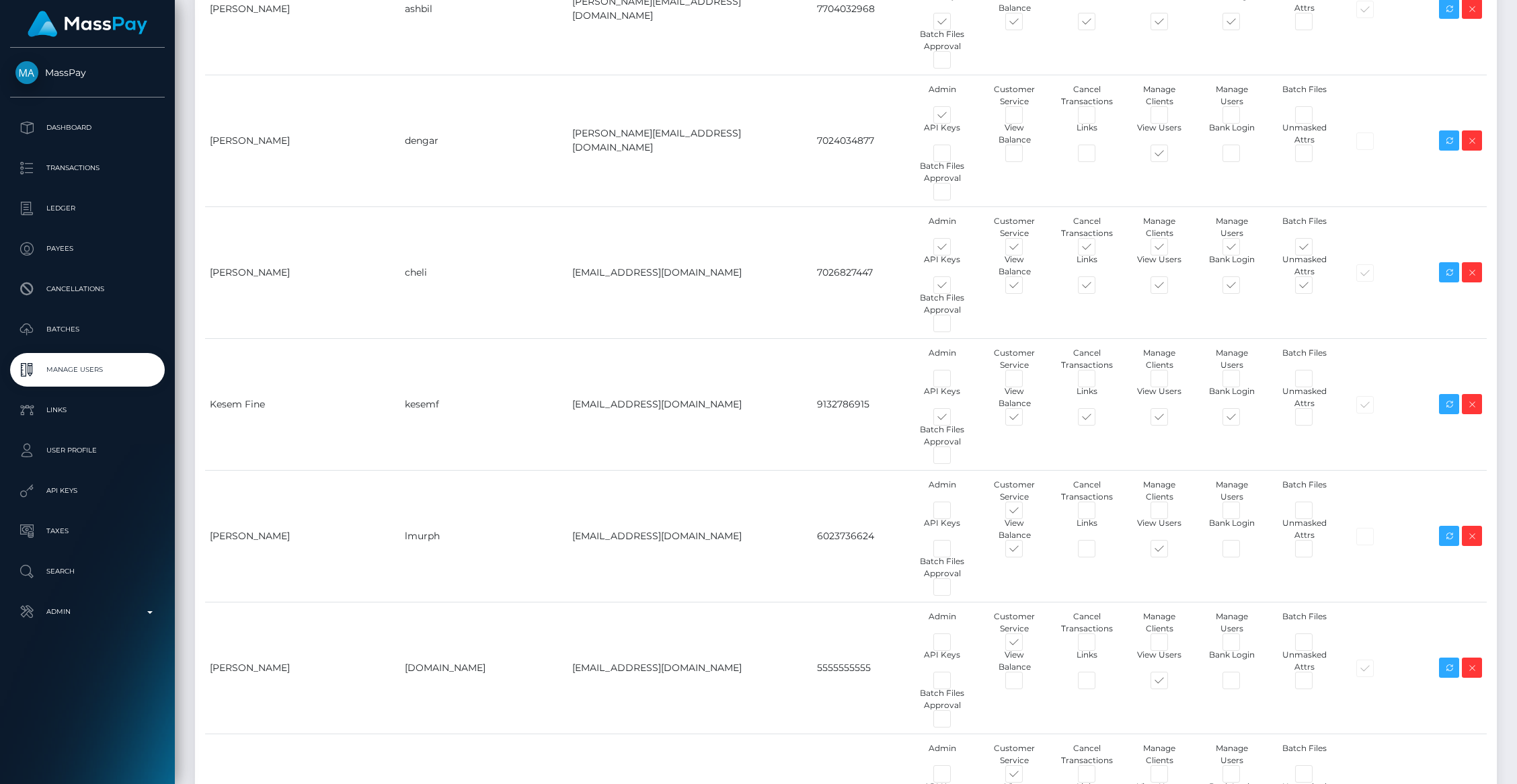
type input "Eyosias"
type input "Belhu"
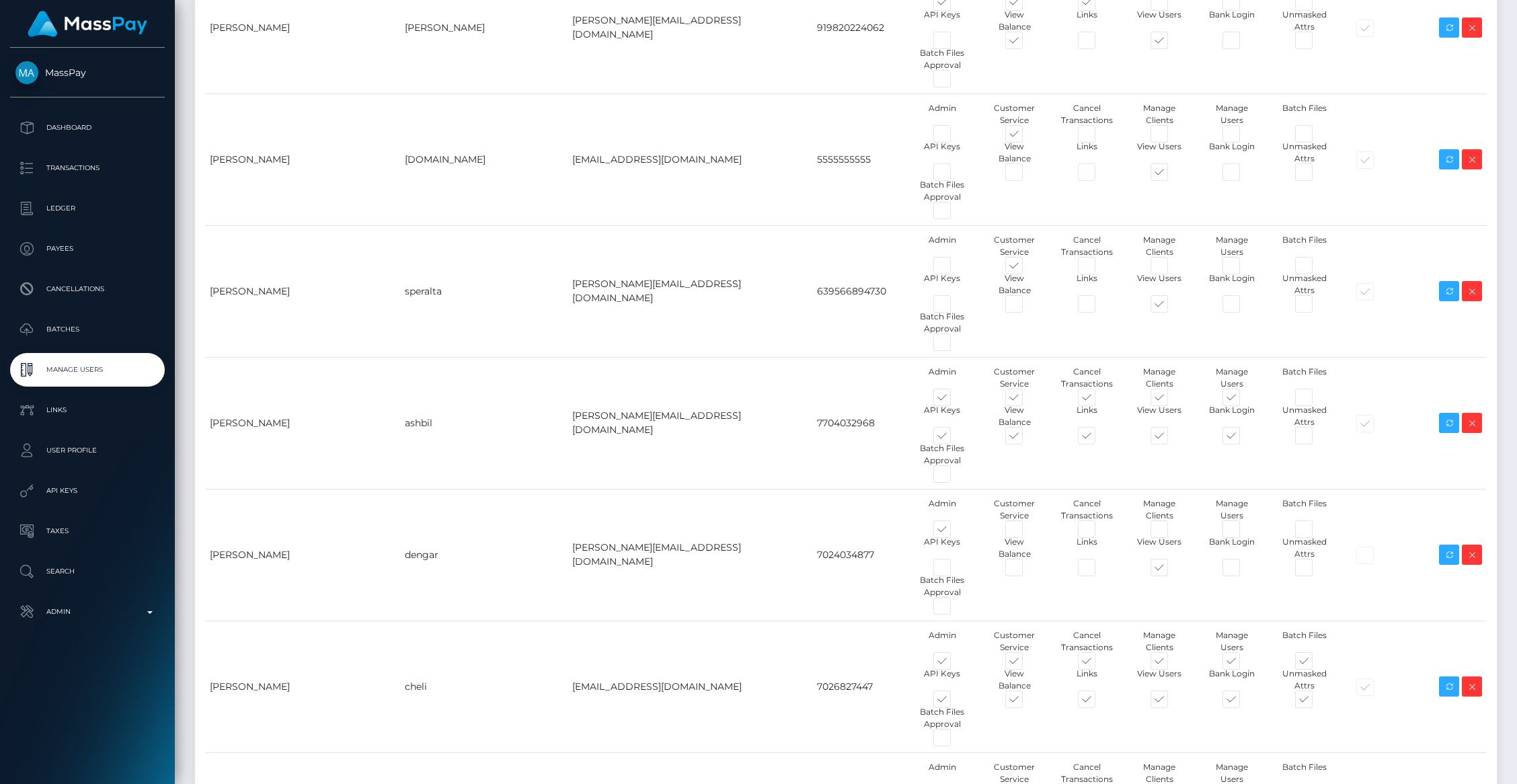
scroll to position [4579, 0]
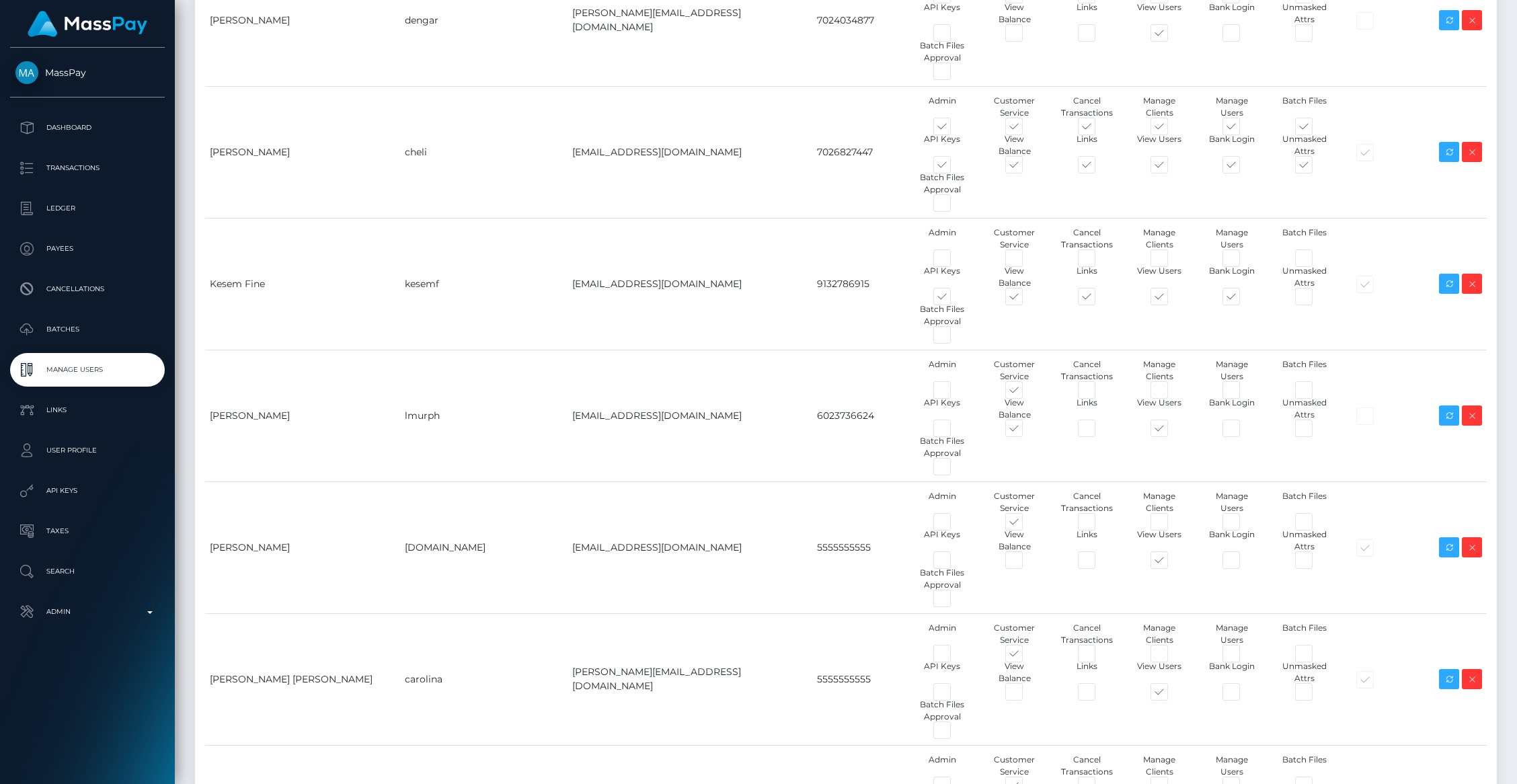
checkbox input "true"
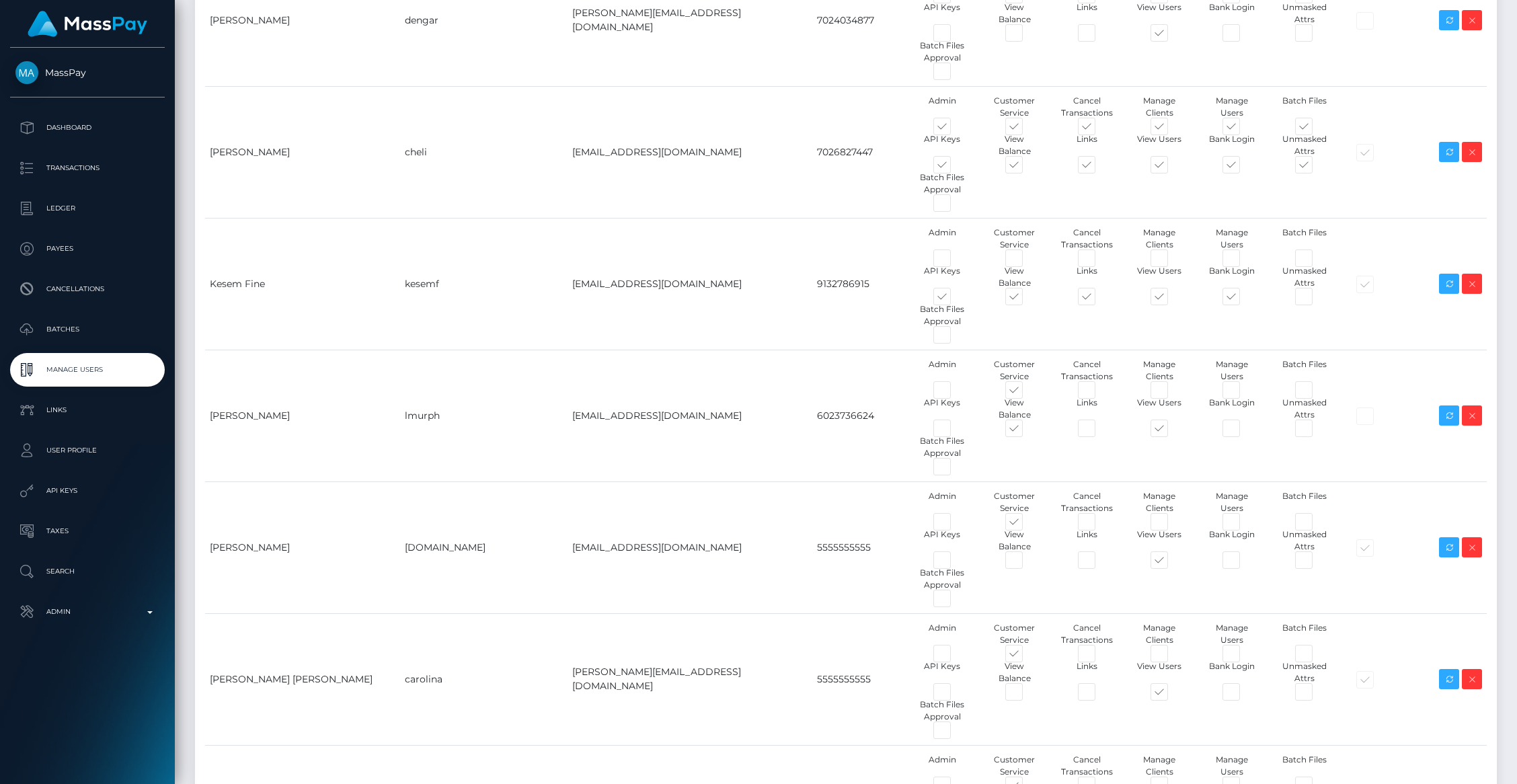
checkbox input "false"
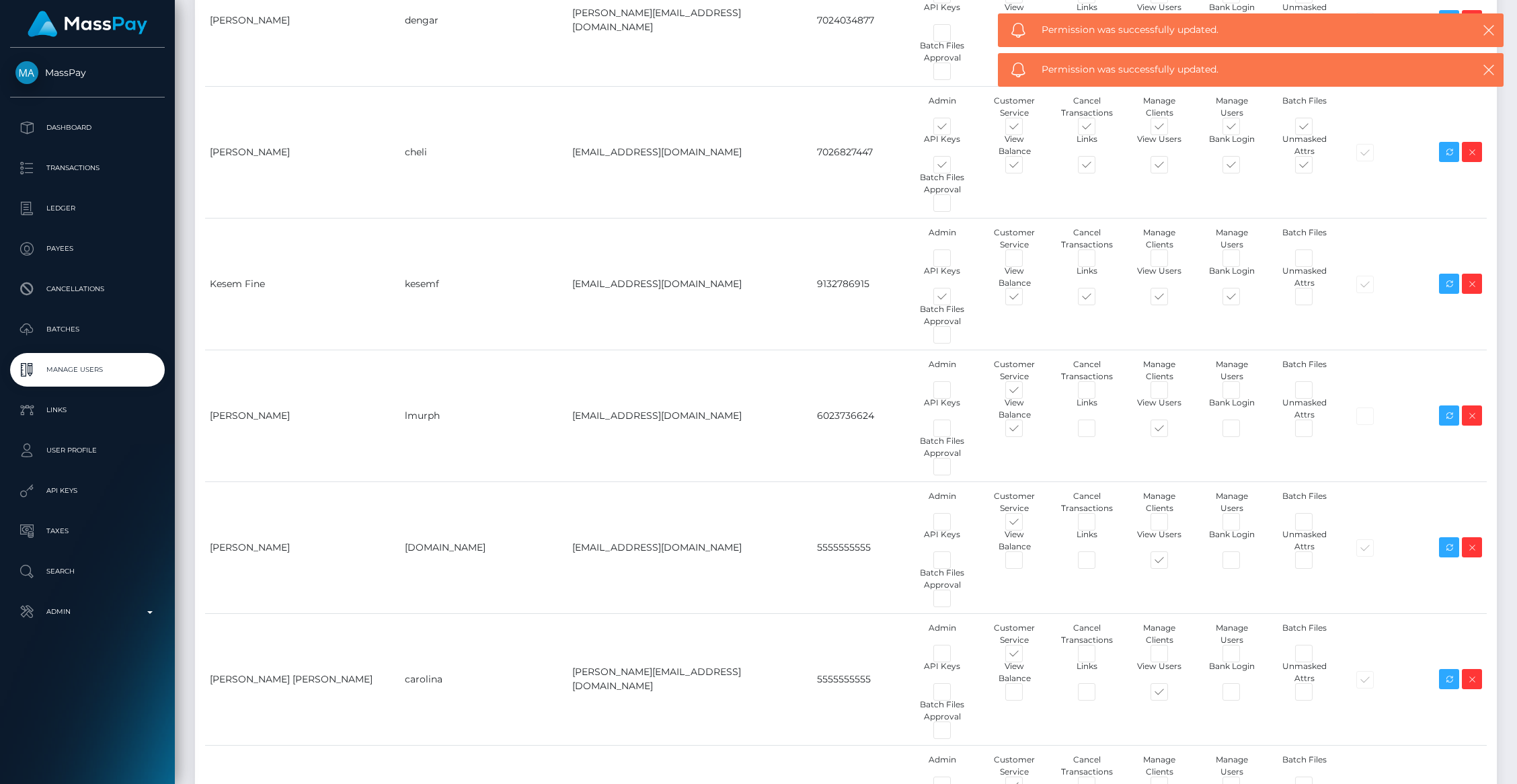
drag, startPoint x: 1181, startPoint y: 541, endPoint x: 1012, endPoint y: 623, distance: 187.8
checkbox input "false"
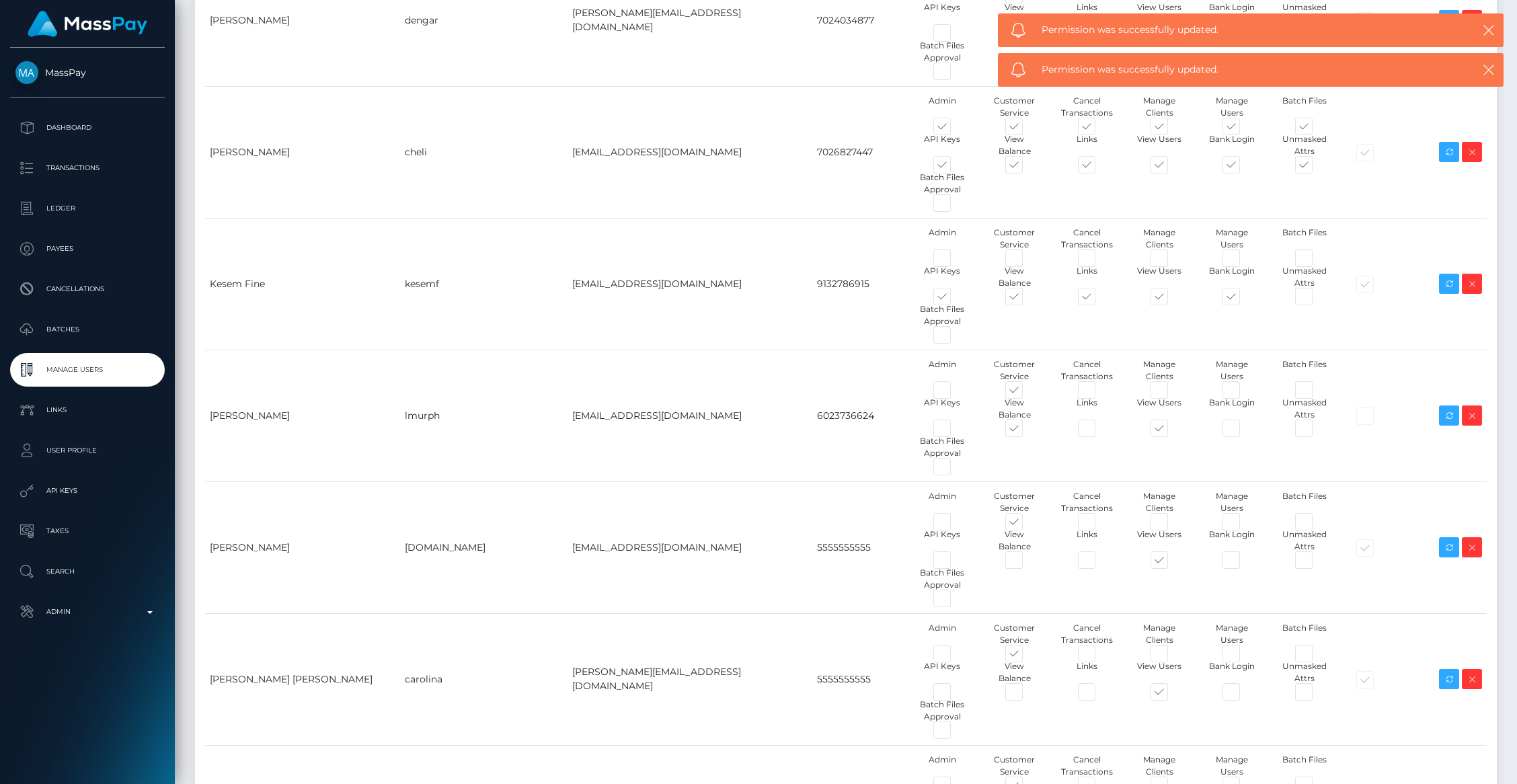
checkbox input "false"
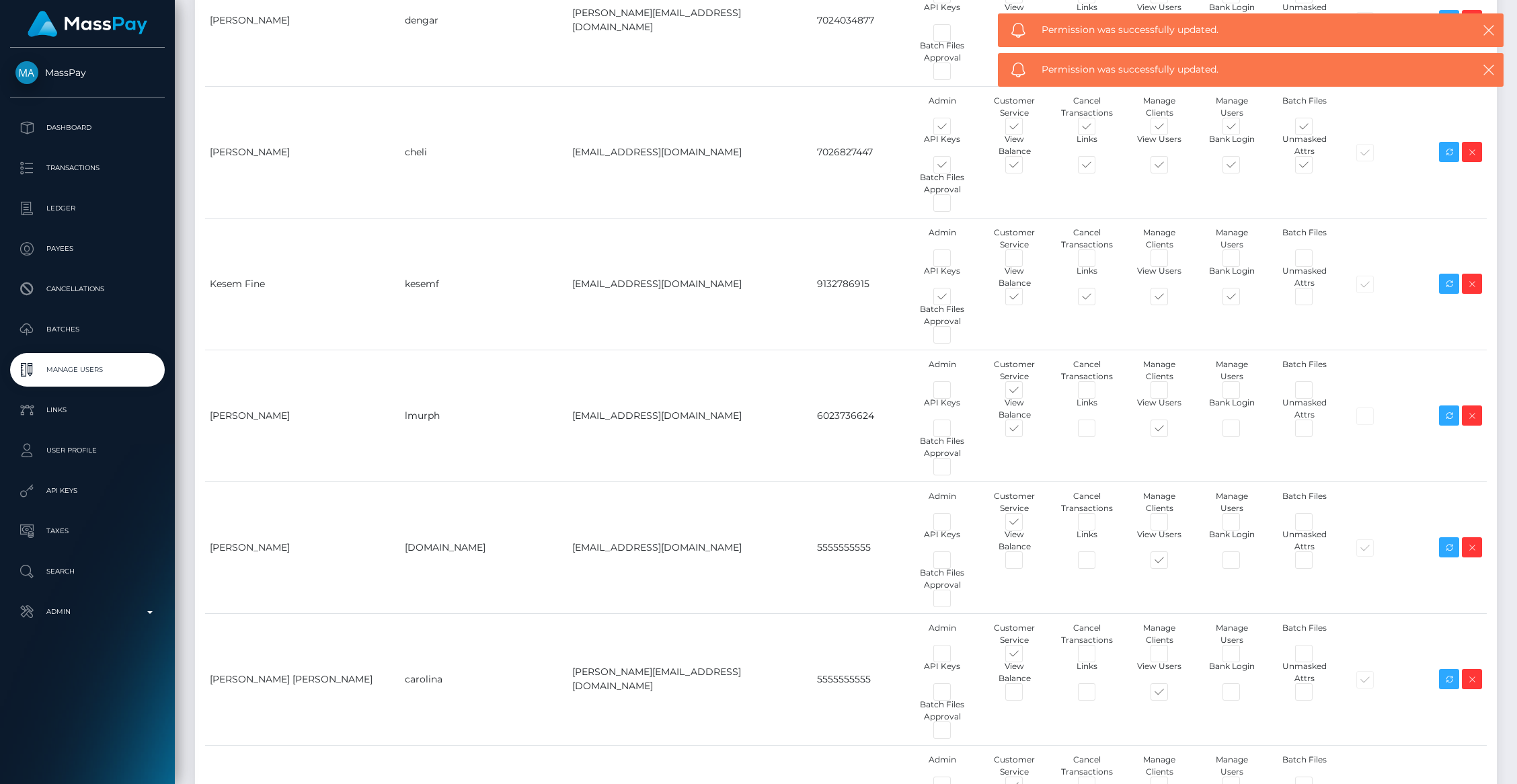
checkbox input "false"
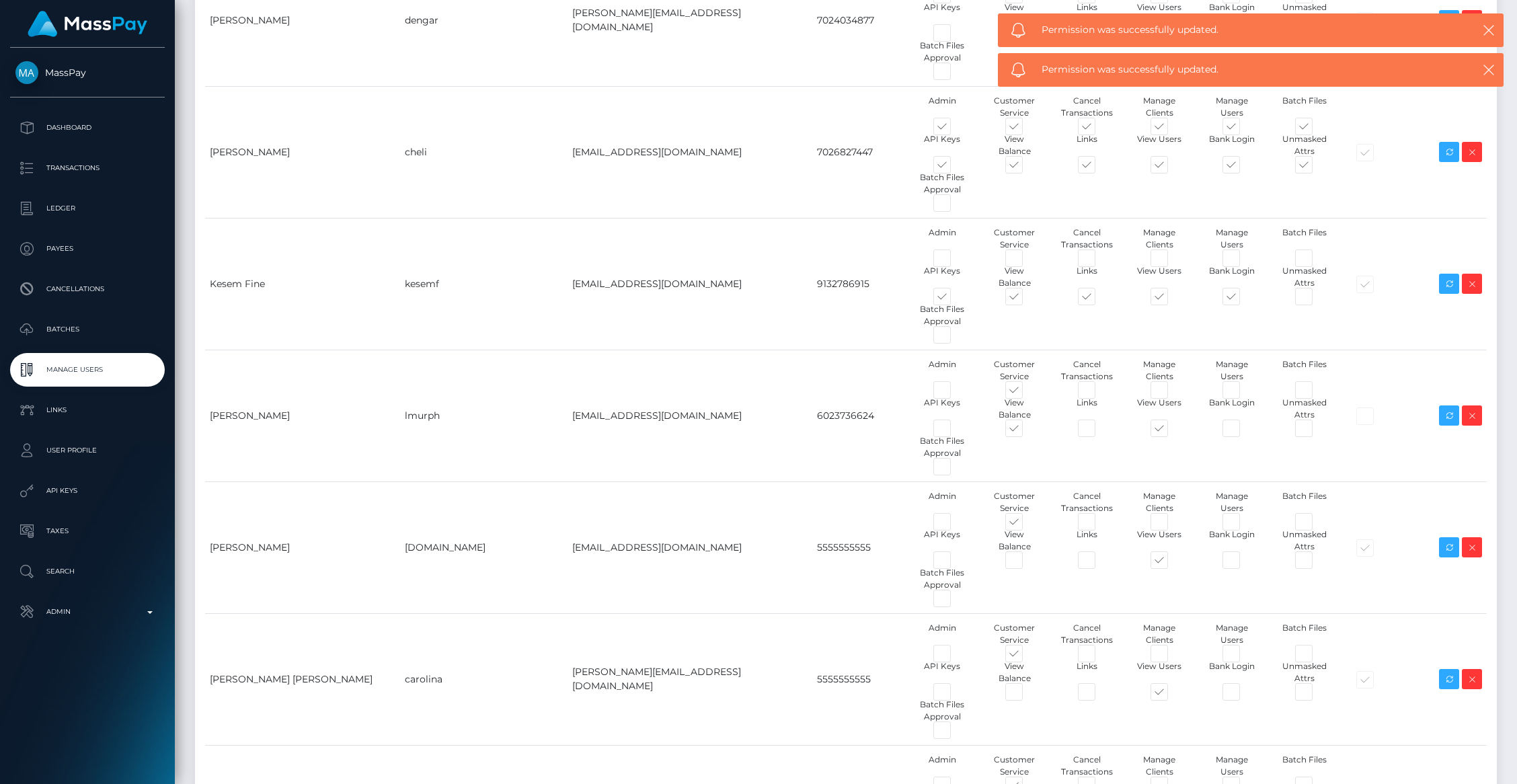
checkbox input "false"
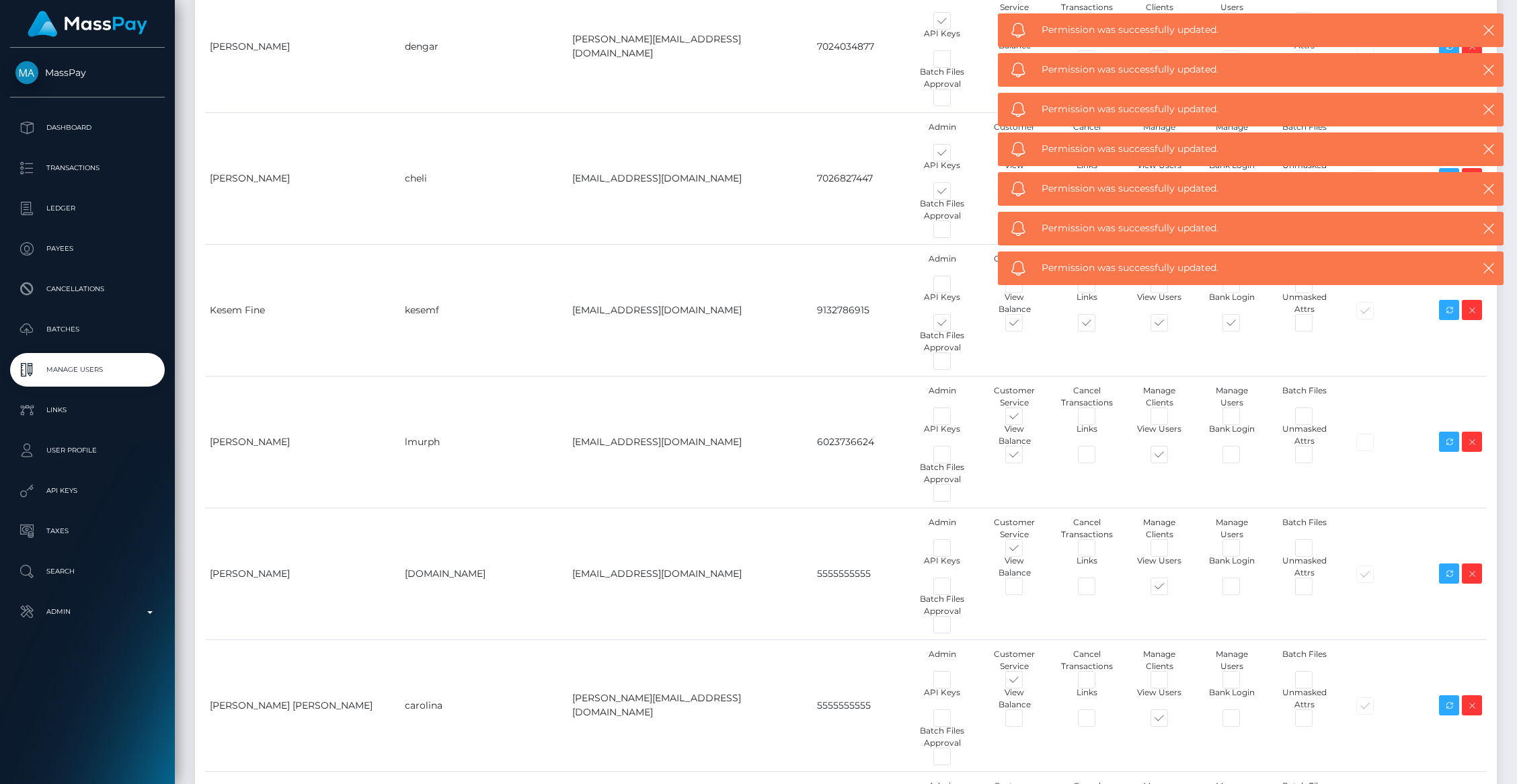
scroll to position [4549, 0]
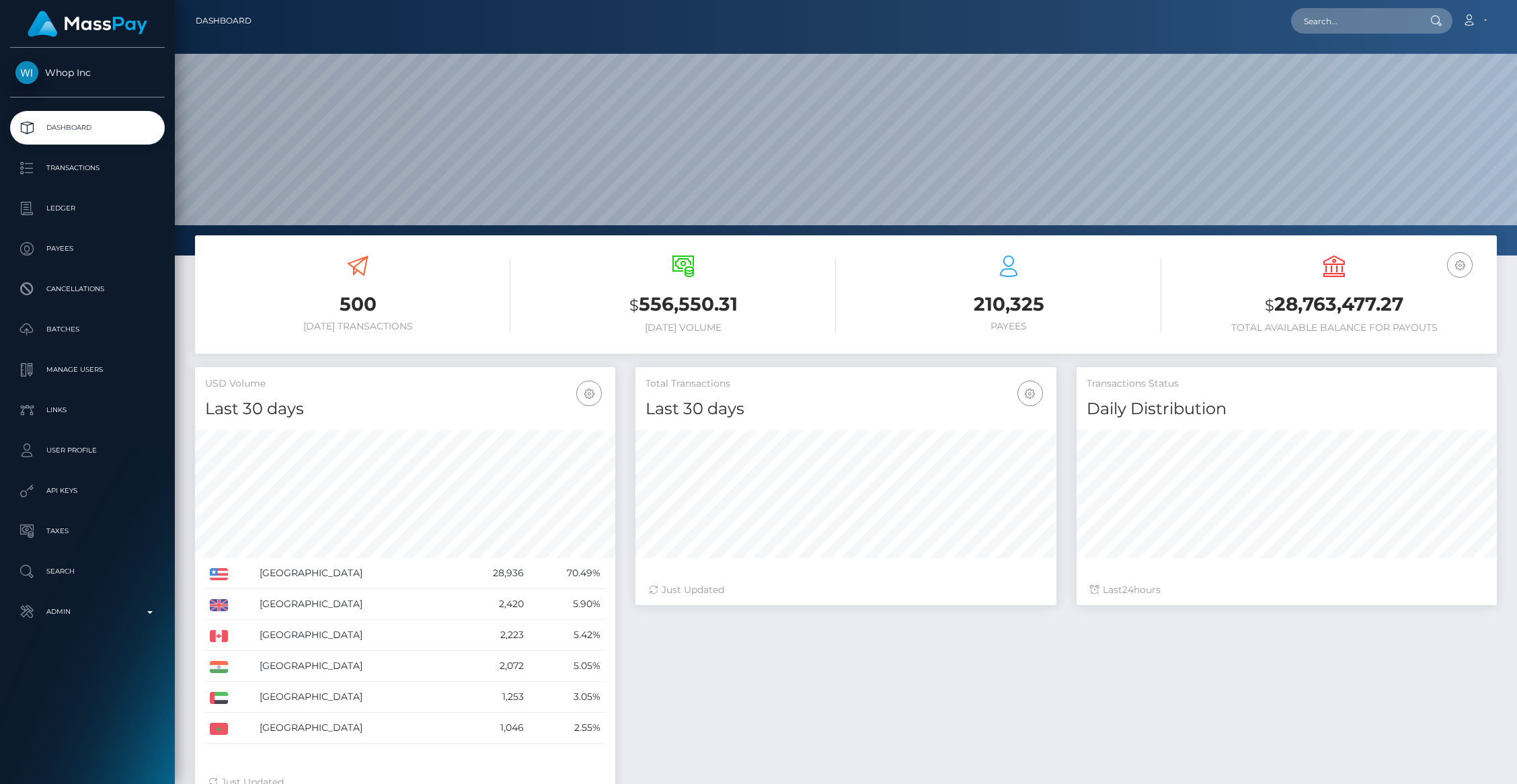
scroll to position [238, 421]
click at [1338, 24] on input "text" at bounding box center [1353, 21] width 126 height 26
paste input "pout_ckuOU3BKjuGGd"
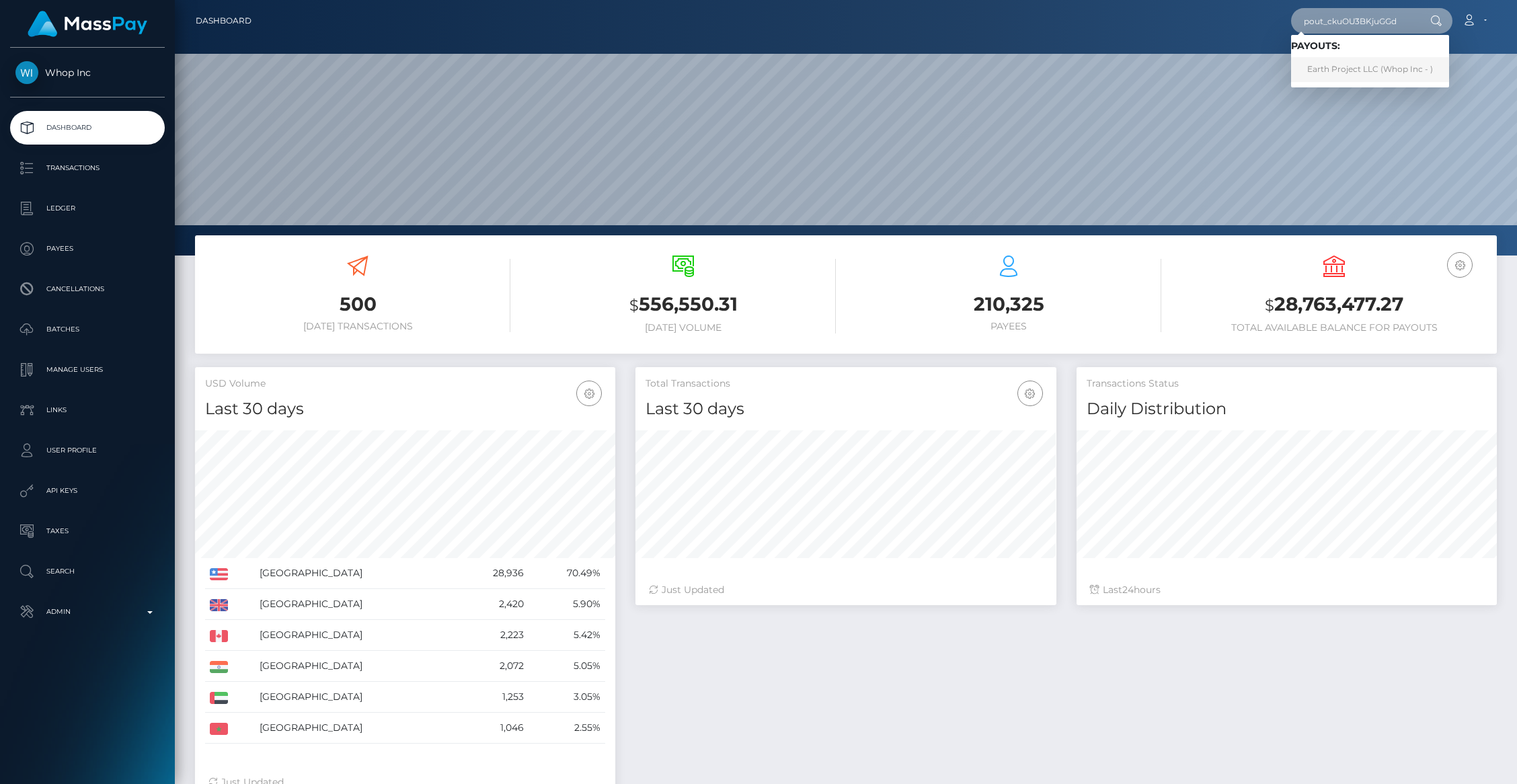
type input "pout_ckuOU3BKjuGGd"
click at [1337, 81] on link "Earth Project LLC (Whop Inc - )" at bounding box center [1369, 69] width 158 height 25
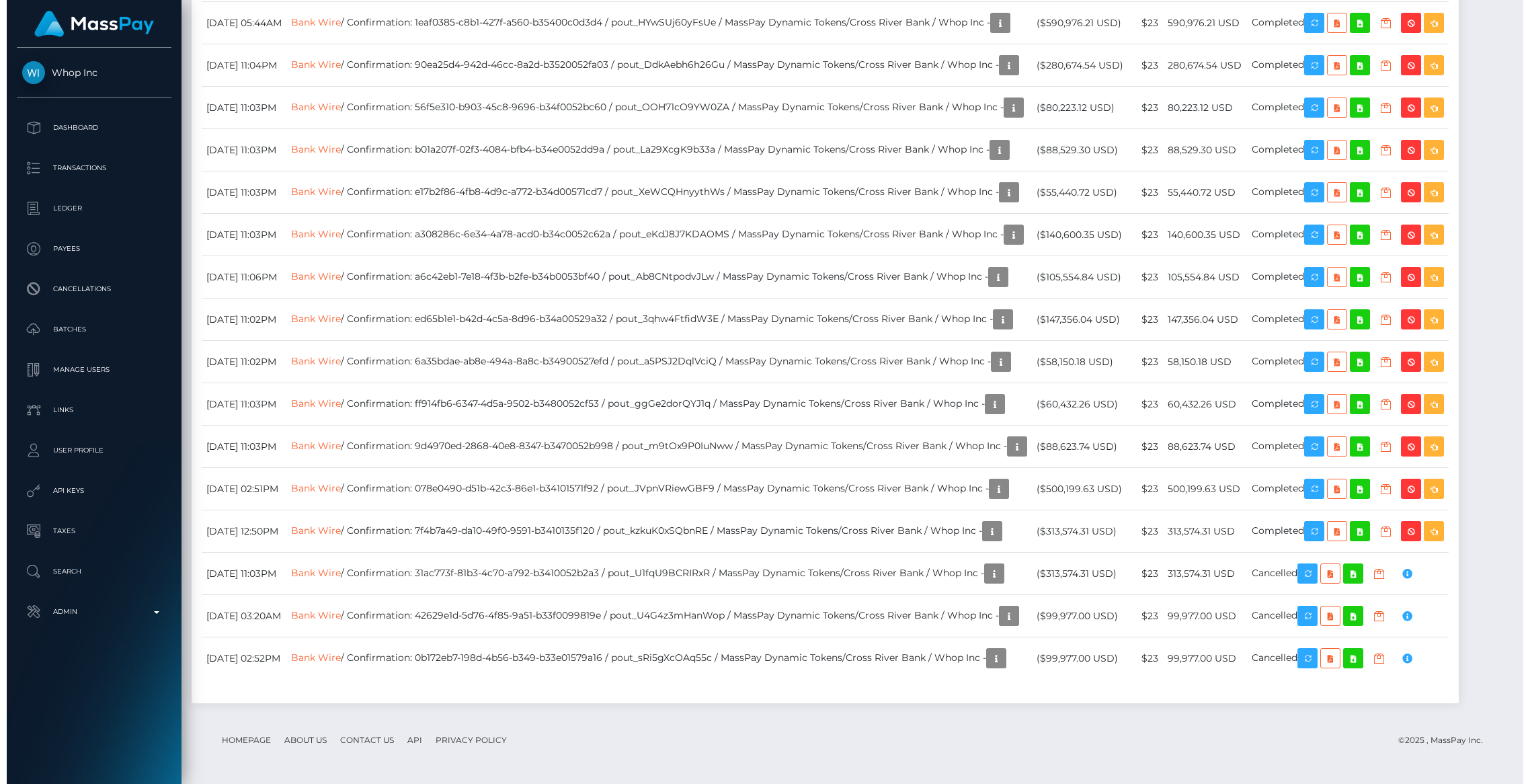
scroll to position [2070, 0]
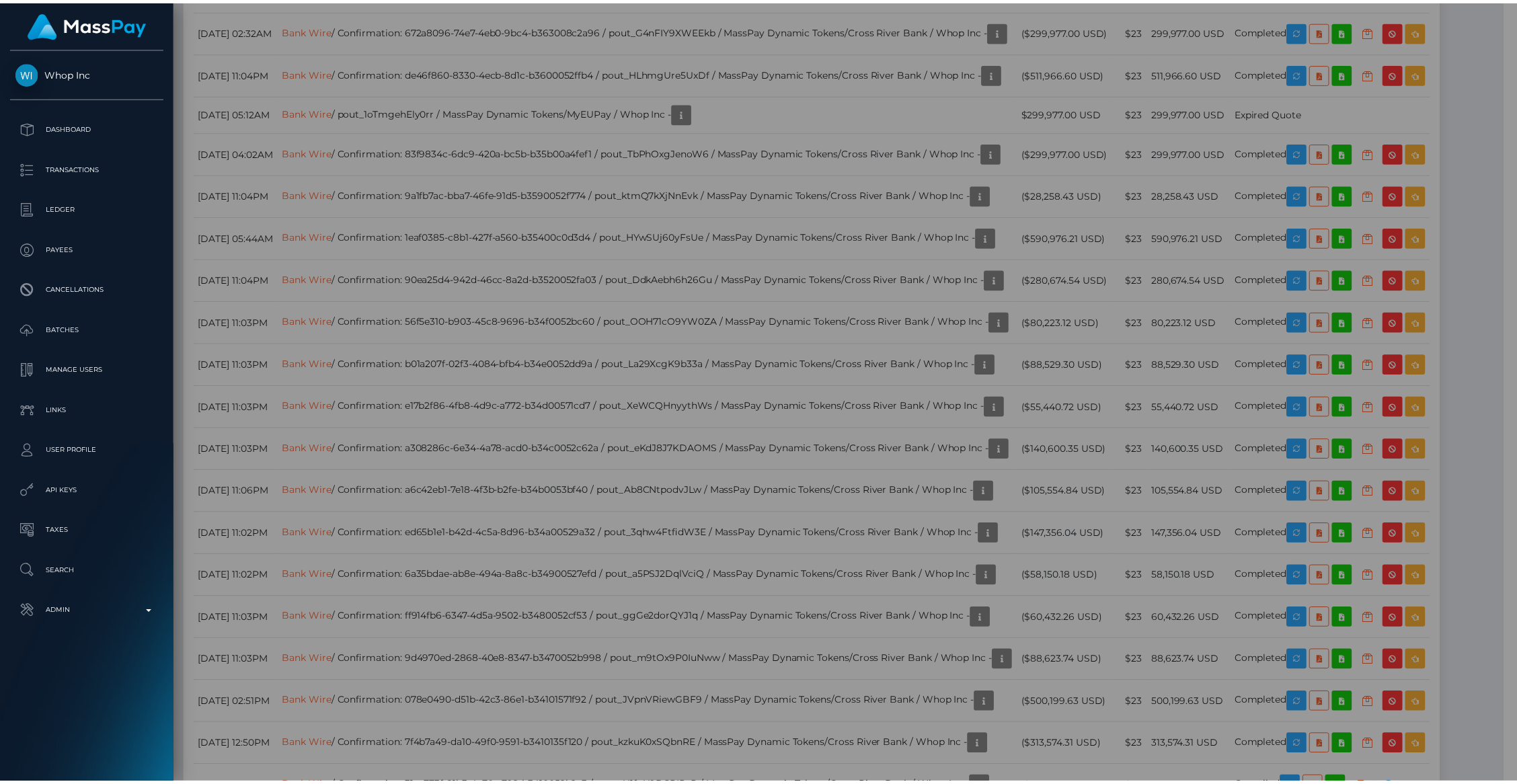
scroll to position [671875, 671930]
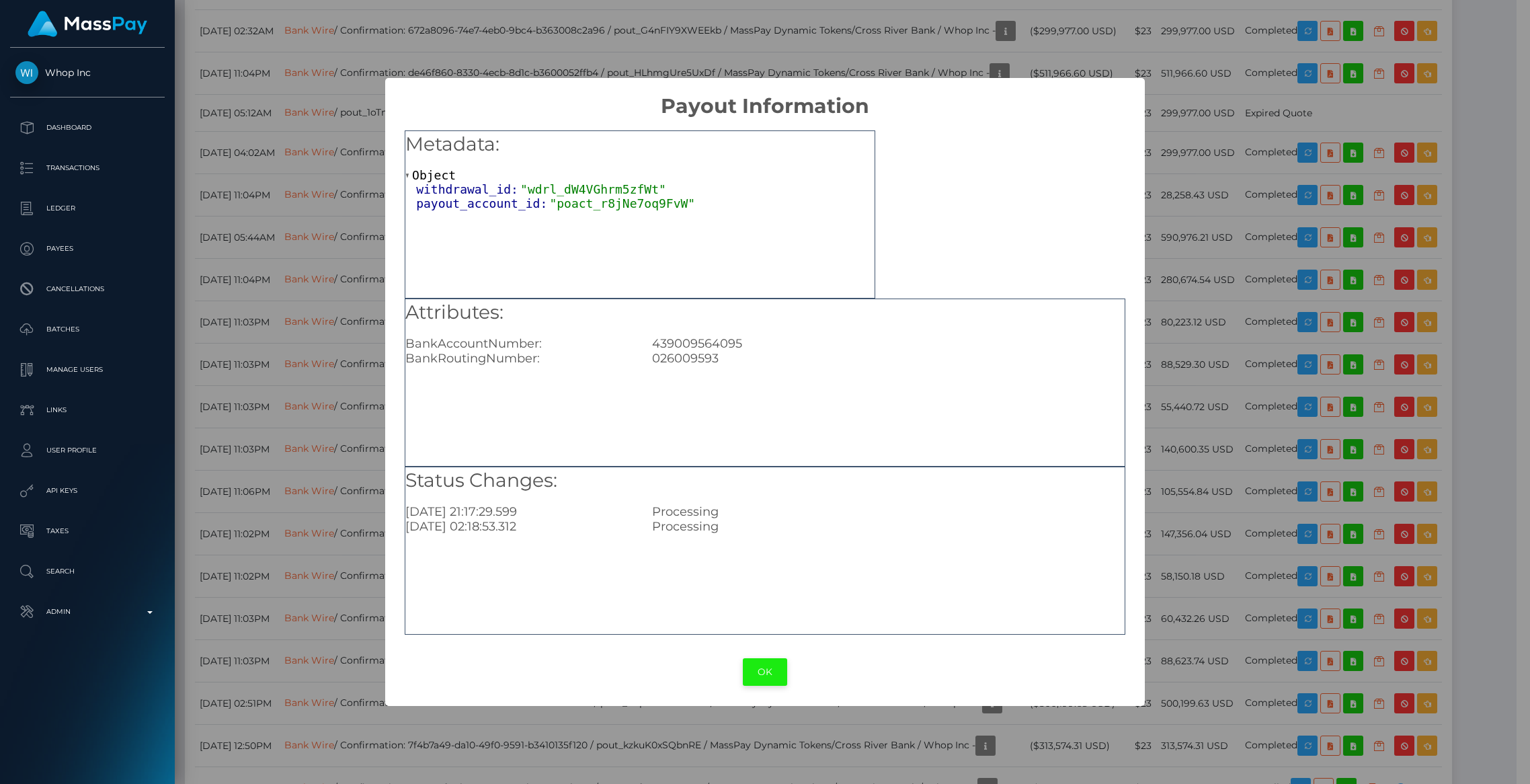
click at [776, 664] on button "OK" at bounding box center [764, 671] width 44 height 28
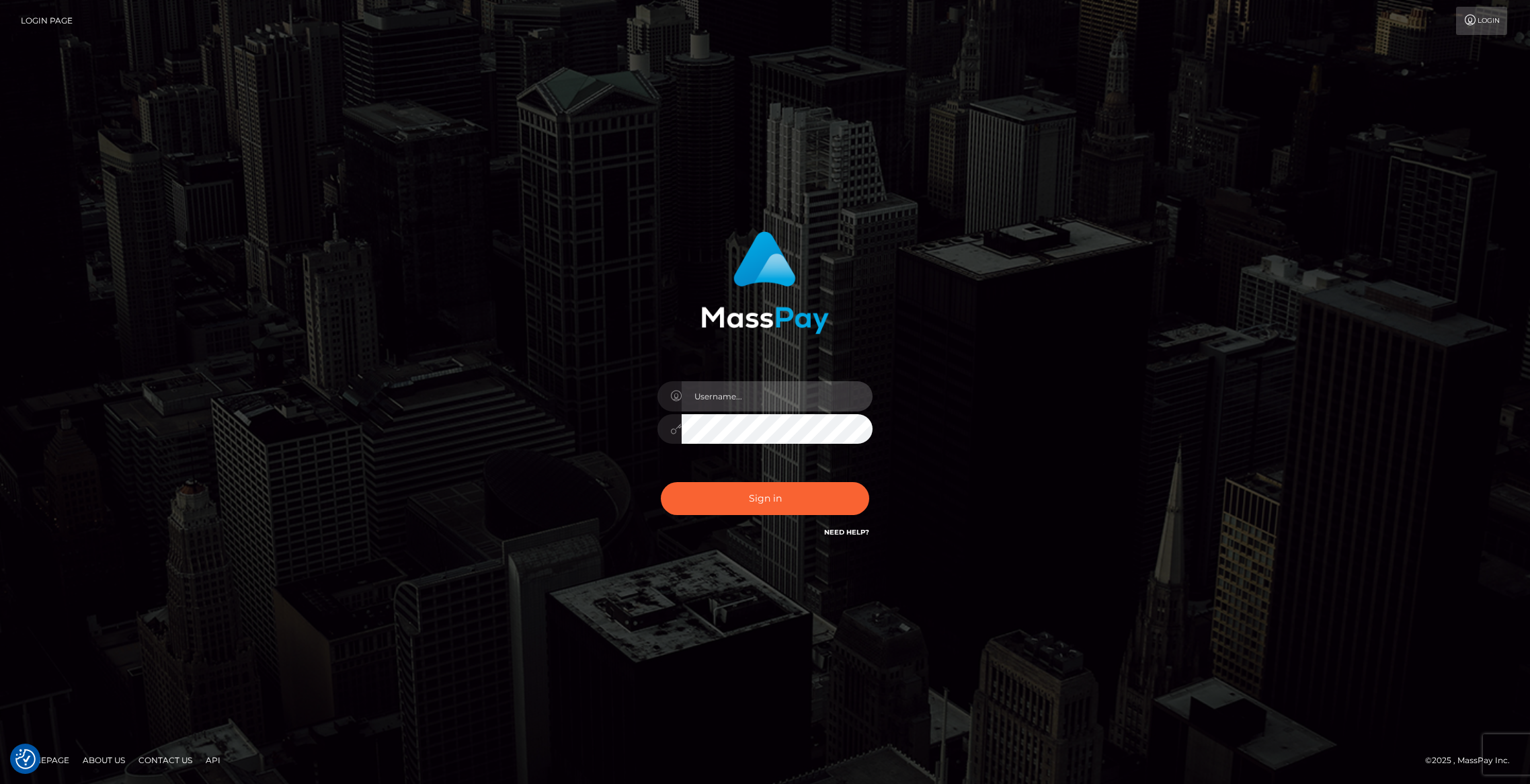
type input "brentg"
click at [725, 500] on button "Sign in" at bounding box center [765, 498] width 209 height 33
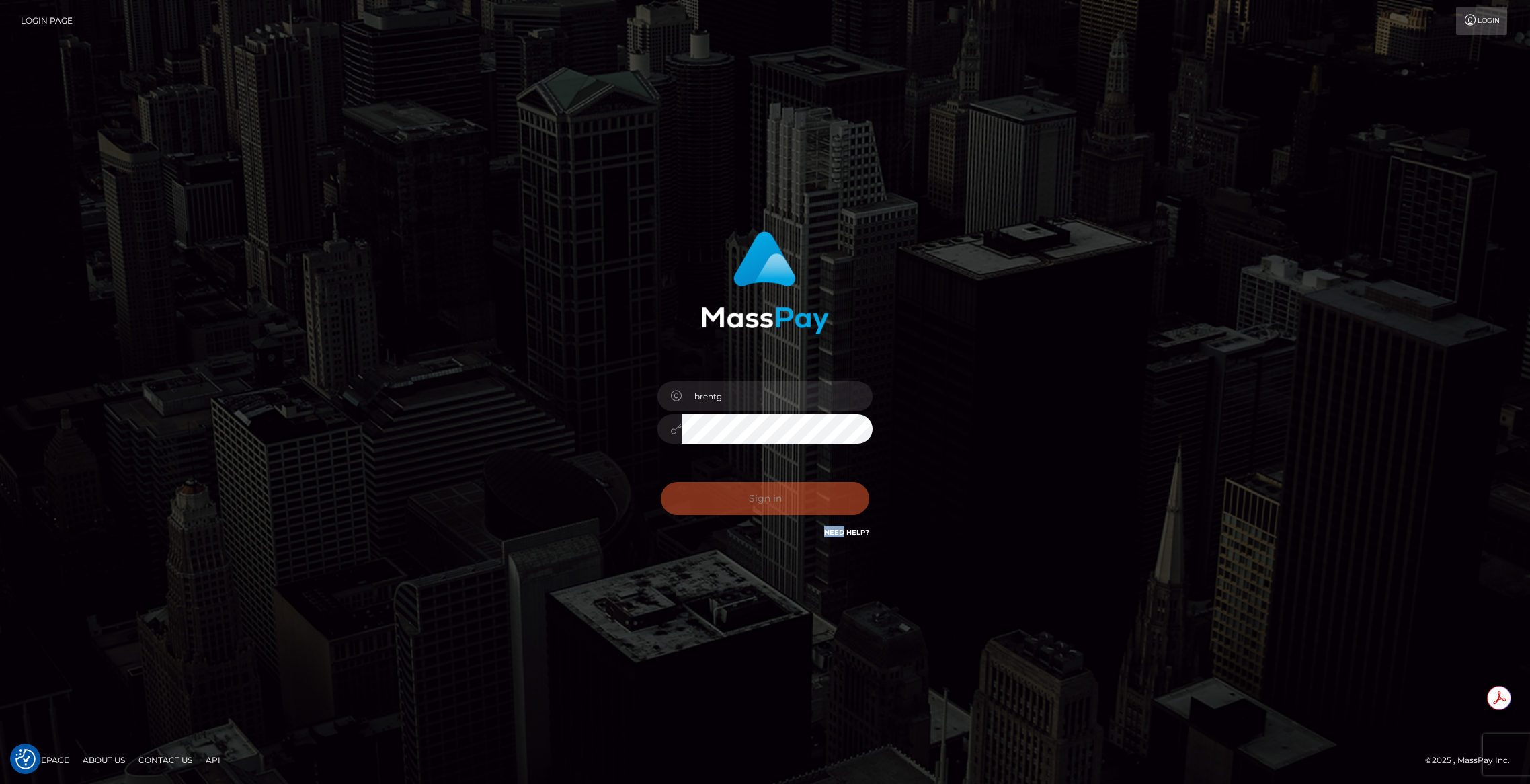
click at [725, 500] on div "Sign in Need Help?" at bounding box center [765, 504] width 235 height 60
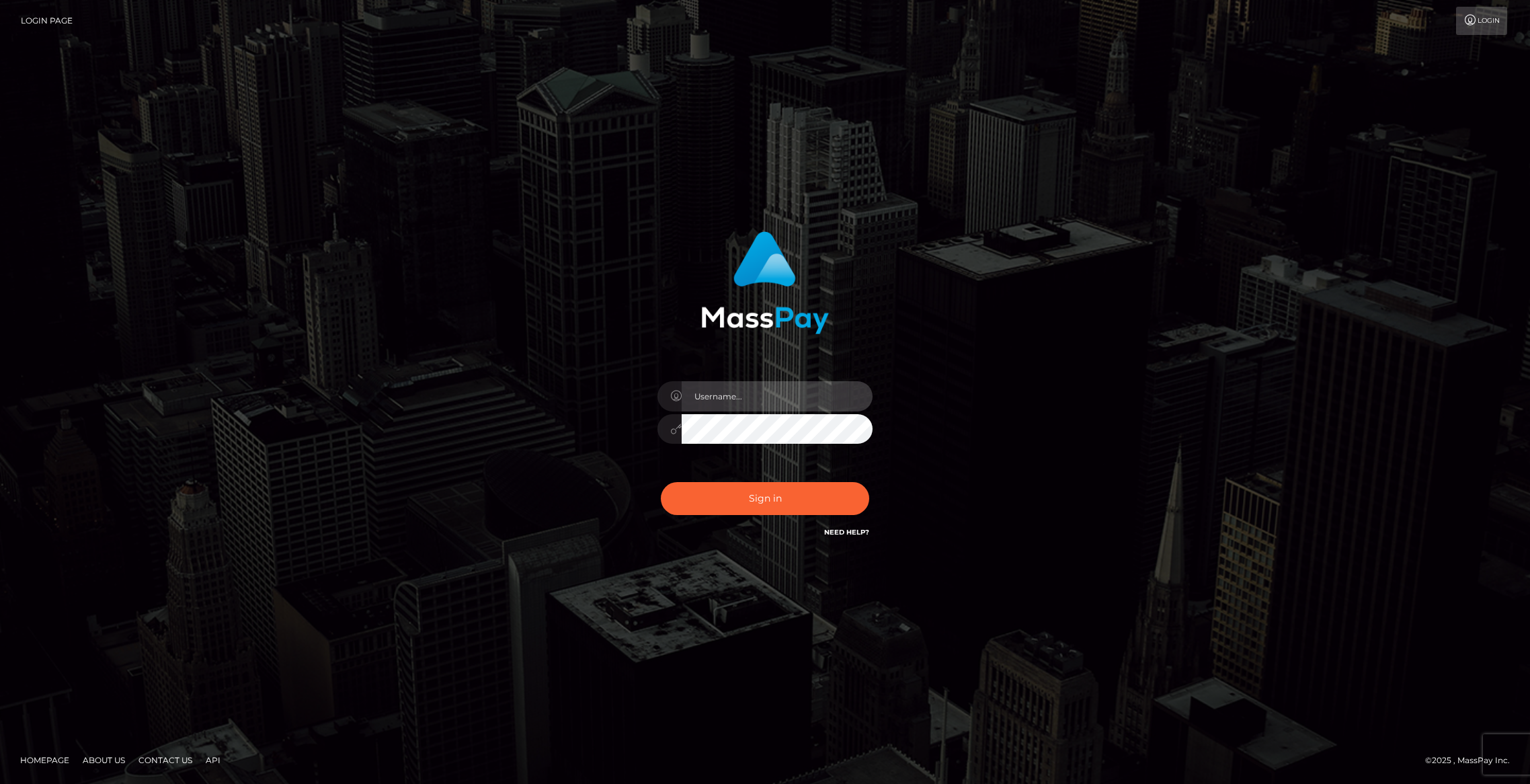
type input "brentg"
click at [750, 493] on button "Sign in" at bounding box center [765, 498] width 209 height 33
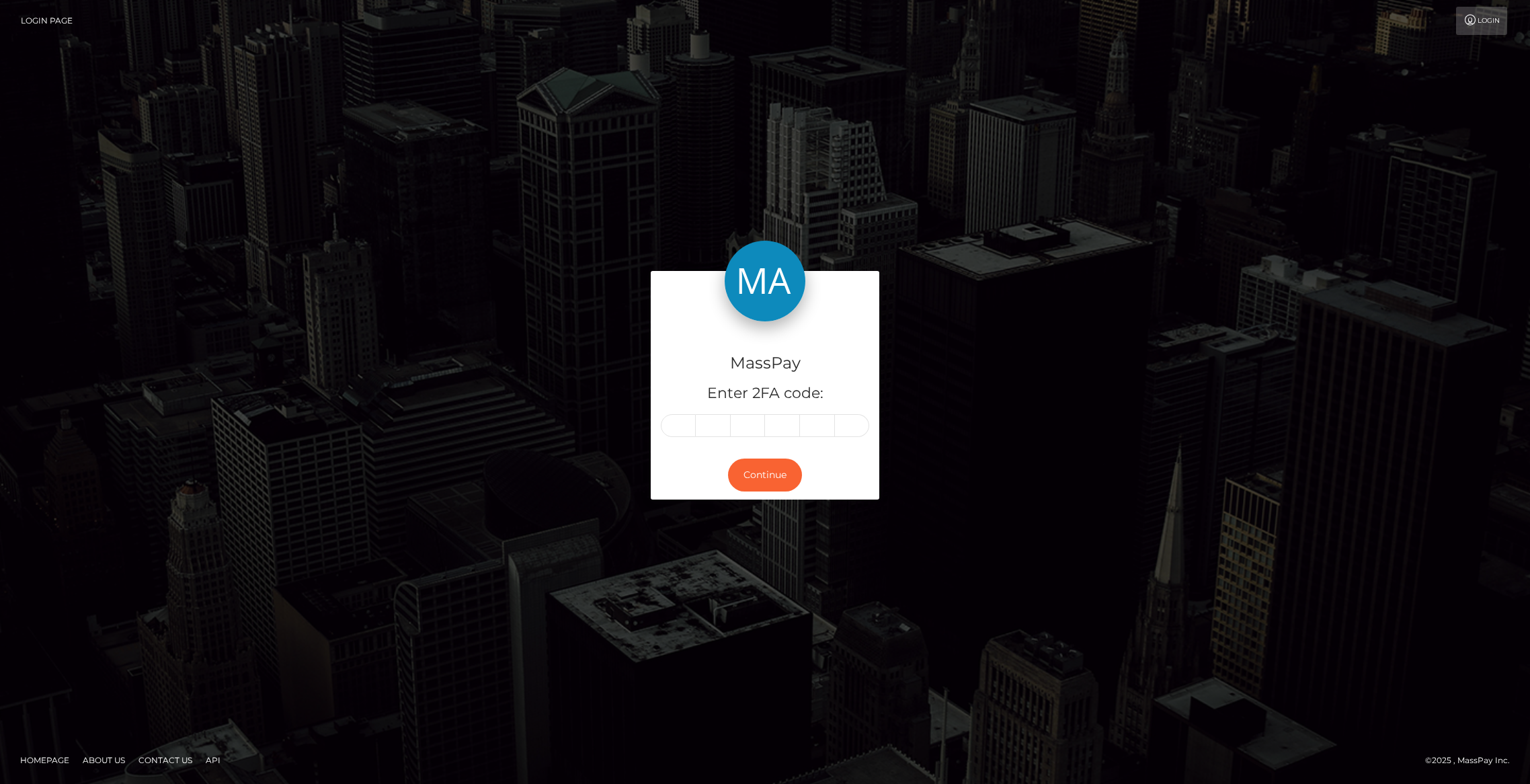
type input "2"
type input "9"
type input "0"
type input "2"
type input "5"
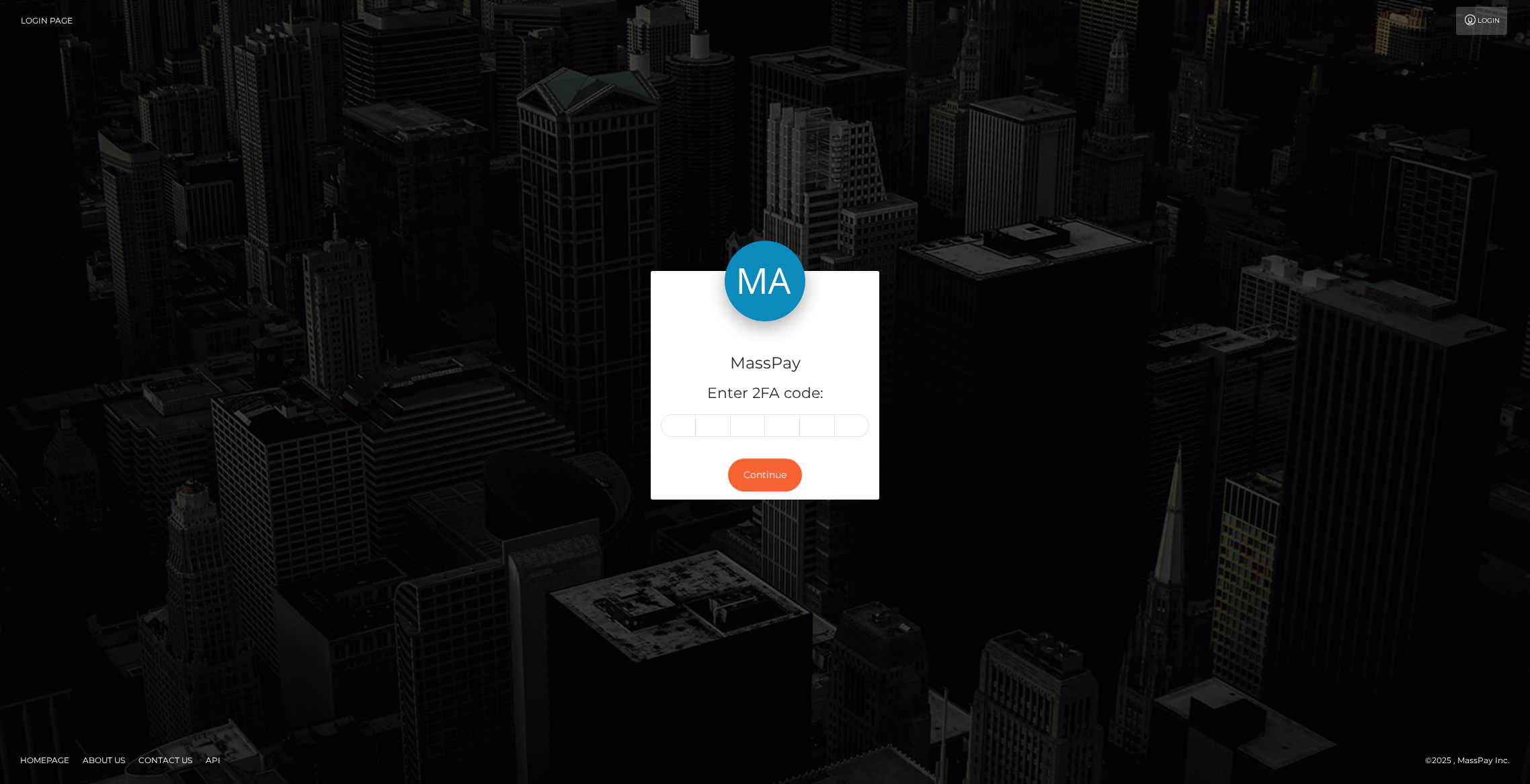
type input "0"
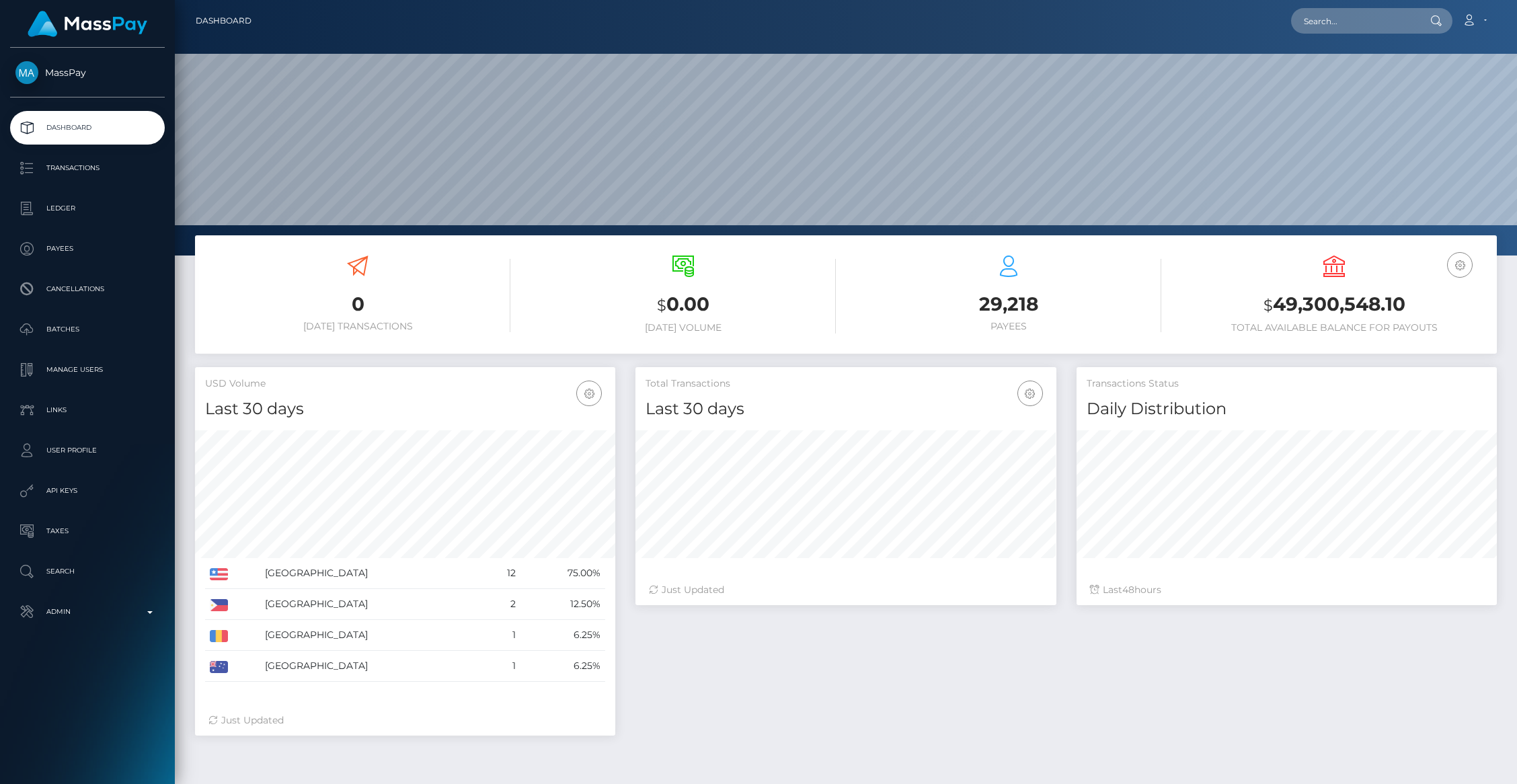
scroll to position [238, 421]
drag, startPoint x: 74, startPoint y: 225, endPoint x: 50, endPoint y: 214, distance: 26.4
click at [74, 225] on ul "Dashboard Transactions Ledger Payees Cancellations Batches Links" at bounding box center [87, 369] width 174 height 517
click at [46, 208] on p "Ledger" at bounding box center [88, 209] width 144 height 20
